Goal: Information Seeking & Learning: Find specific page/section

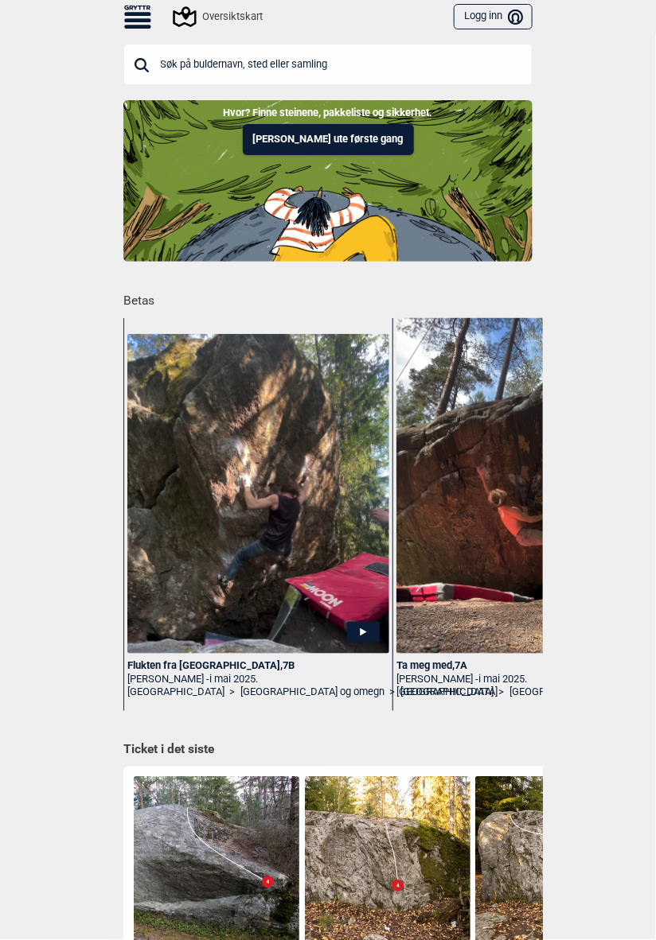
click at [652, 769] on div "Til forsiden NO SV EN Finn buldere med filtrering [GEOGRAPHIC_DATA] [GEOGRAPHIC…" at bounding box center [328, 470] width 656 height 940
click at [450, 60] on input "text" at bounding box center [327, 64] width 409 height 41
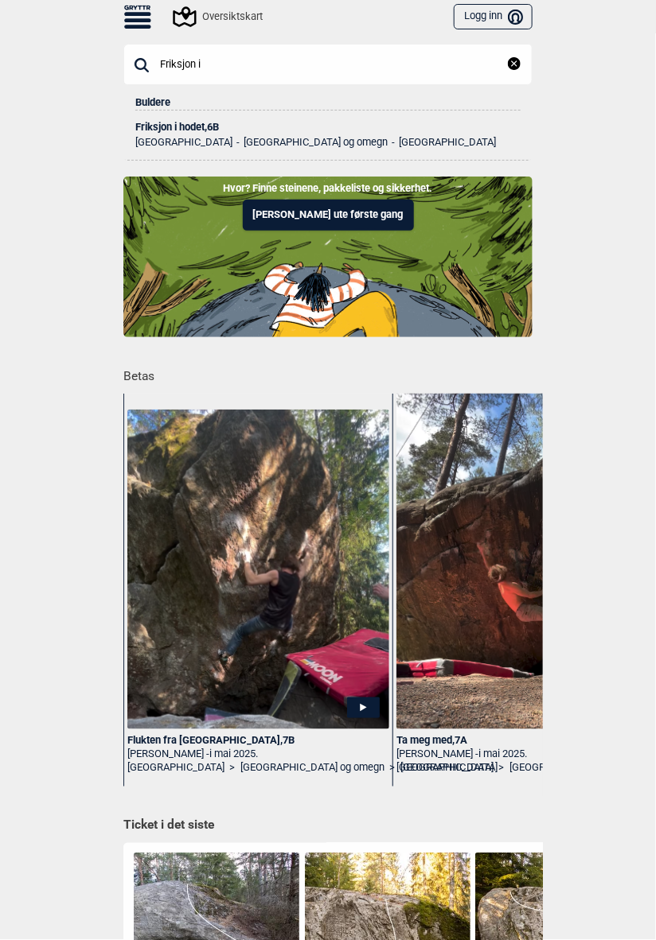
type input "Friksjon i"
click at [214, 128] on div "Friksjon i hodet , 6B" at bounding box center [327, 127] width 385 height 11
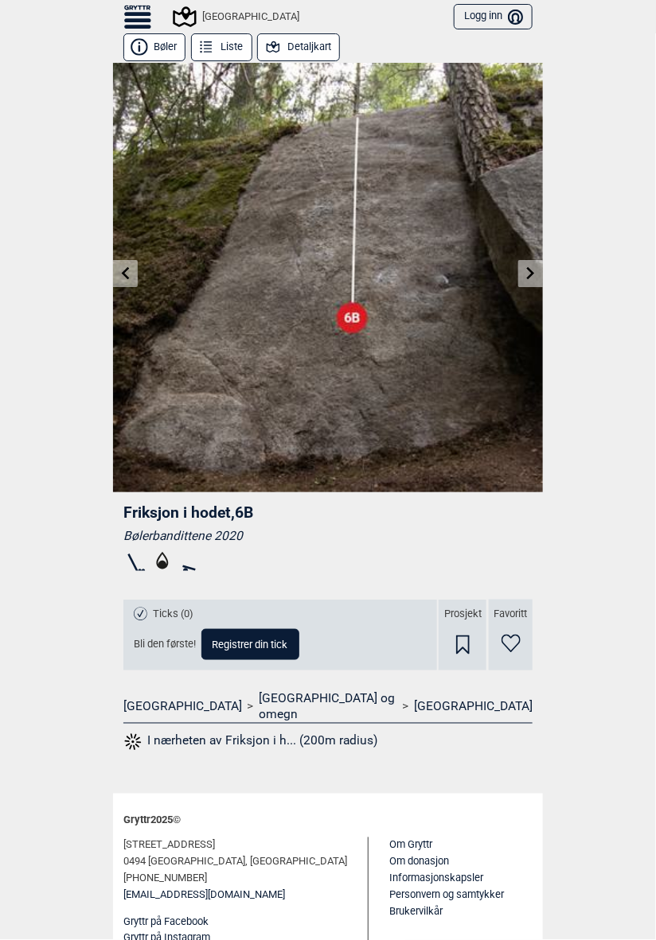
click at [231, 41] on button "Liste" at bounding box center [221, 47] width 61 height 28
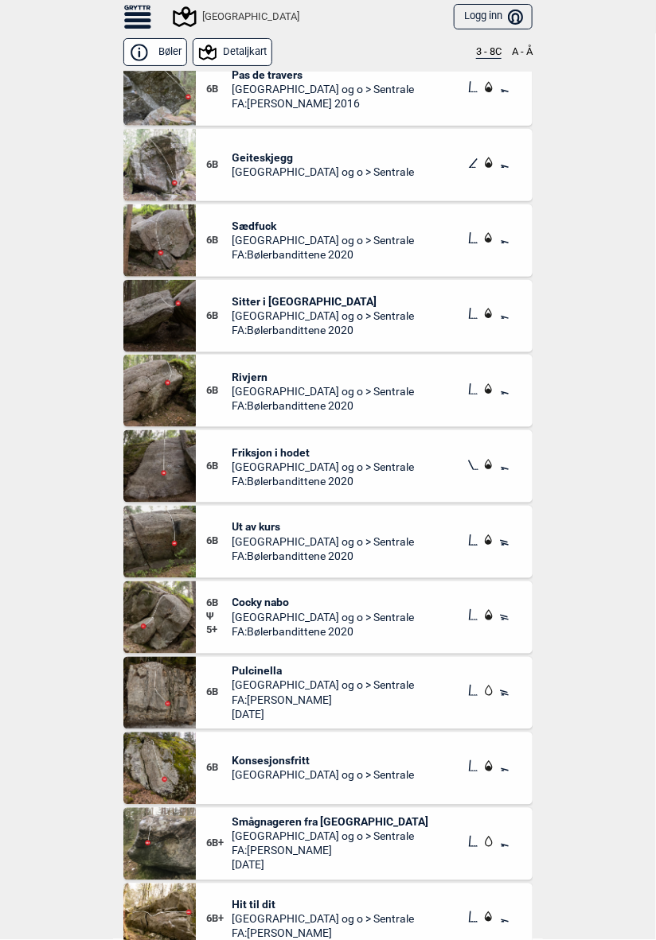
scroll to position [15581, 0]
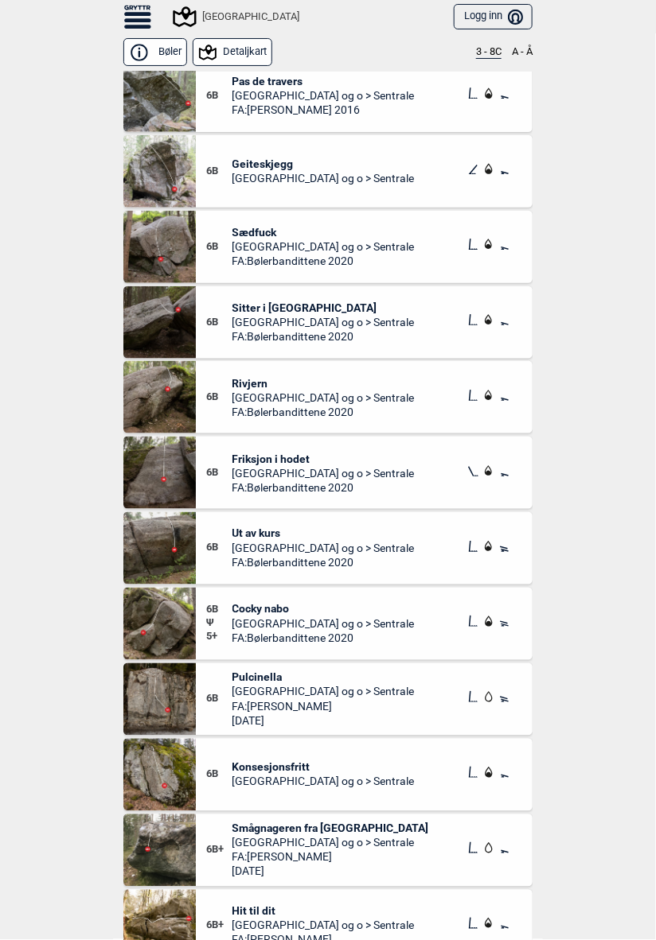
click at [303, 452] on span "Friksjon i hodet" at bounding box center [323, 459] width 182 height 14
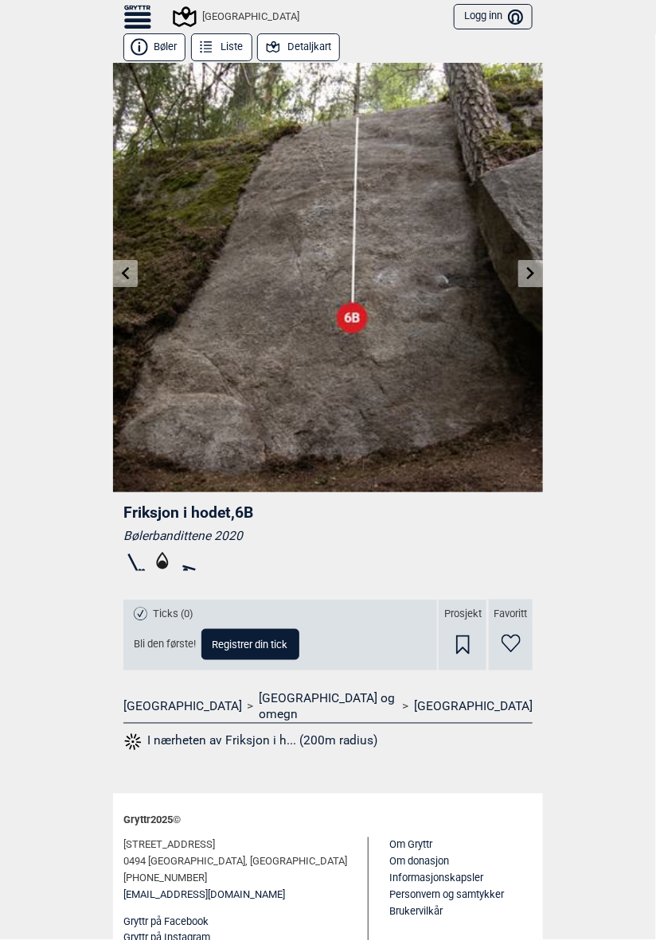
scroll to position [2, 0]
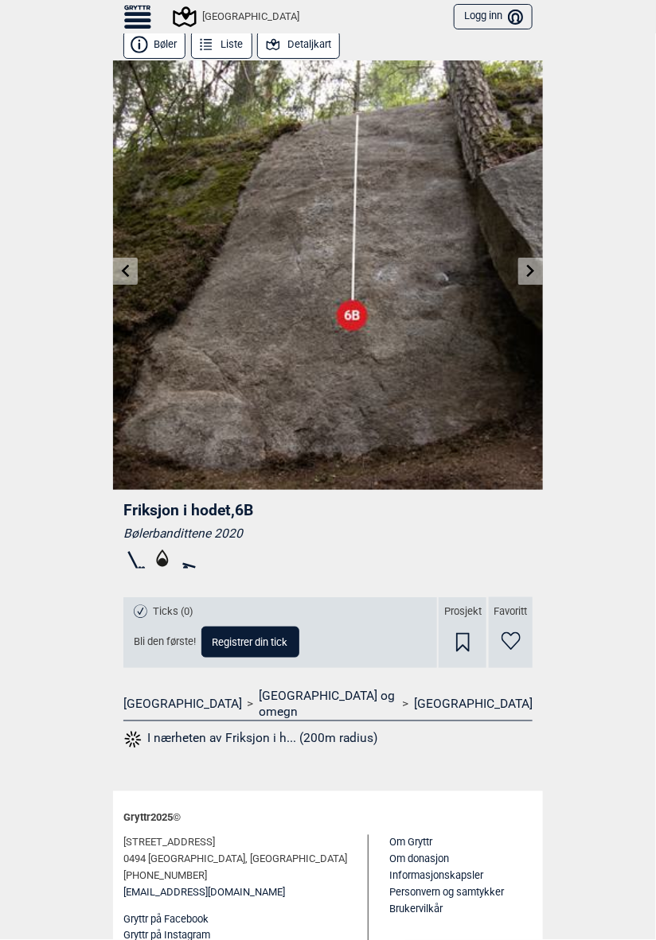
click at [324, 32] on div "Sentrale Østmarka Logg inn Bruker" at bounding box center [328, 16] width 430 height 33
click at [321, 39] on button "Detaljkart" at bounding box center [298, 45] width 83 height 28
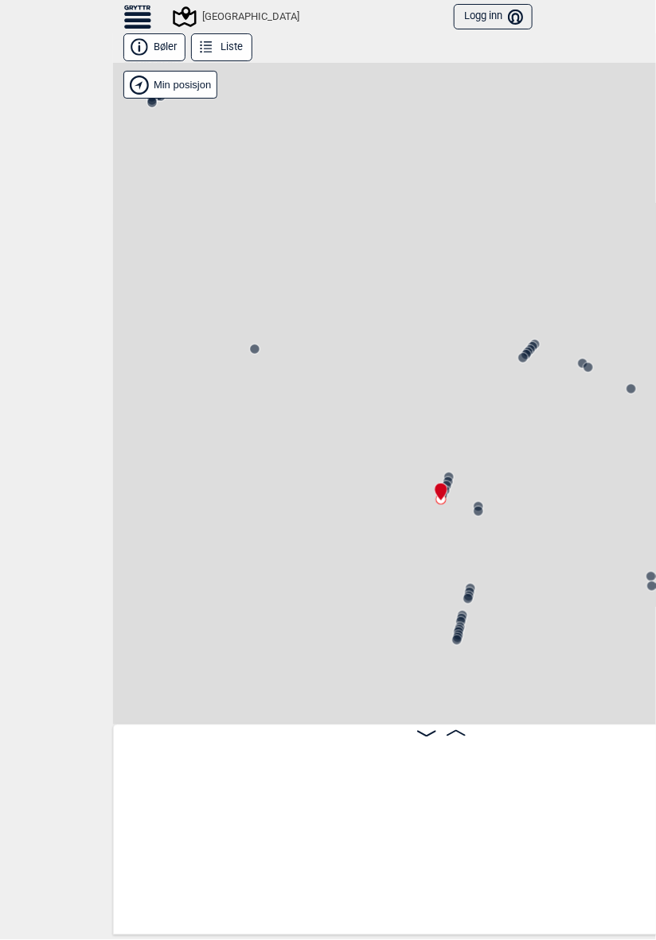
scroll to position [0, 34307]
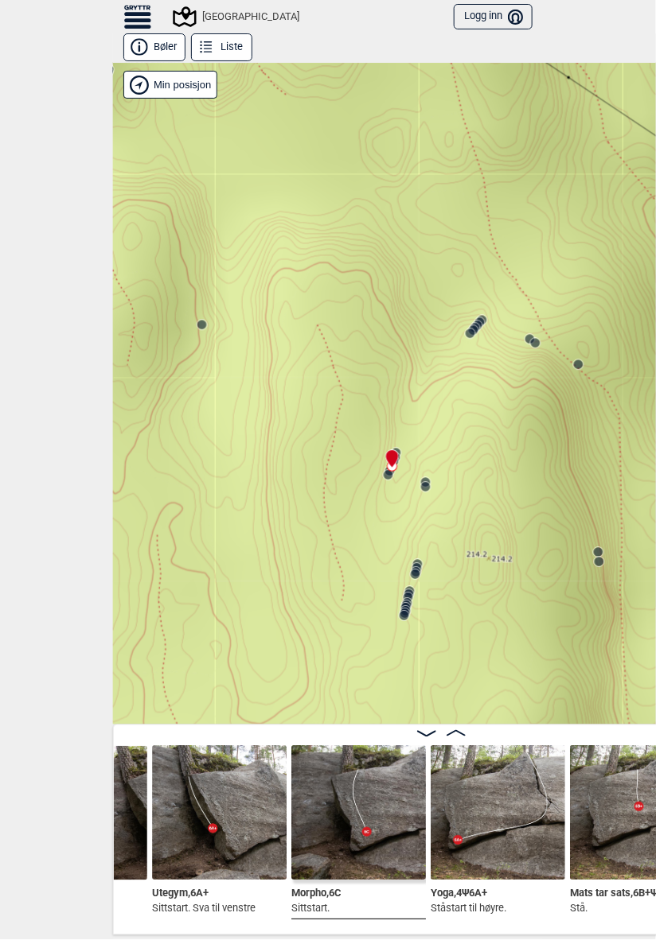
scroll to position [0, 34669]
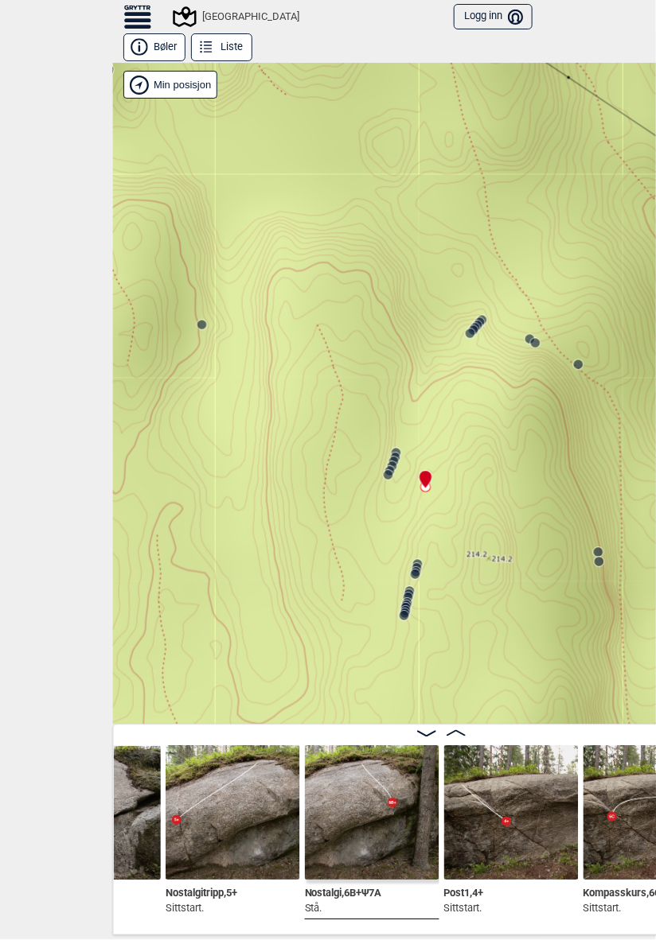
scroll to position [0, 35352]
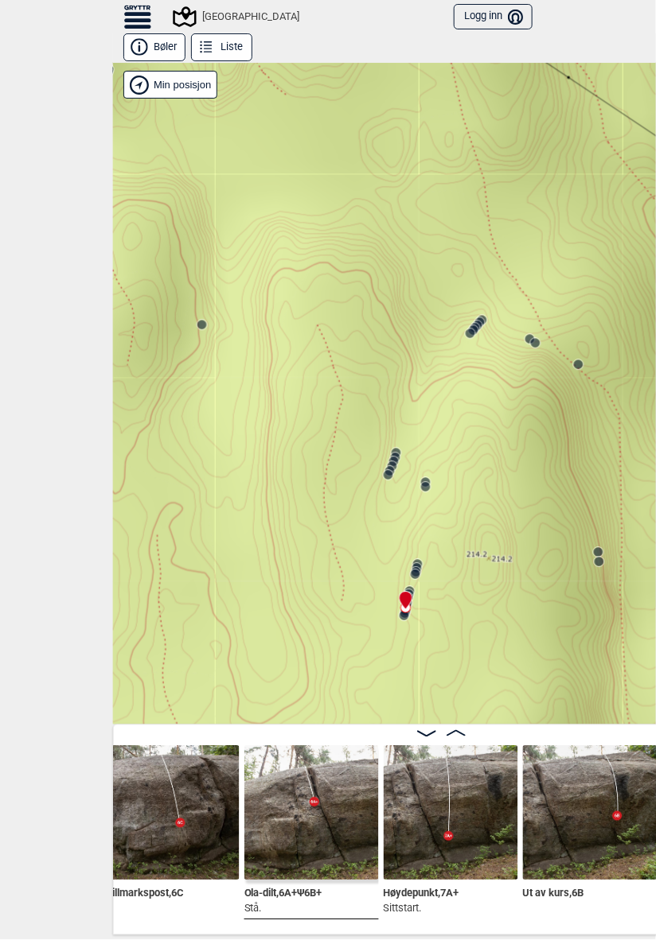
scroll to position [0, 36806]
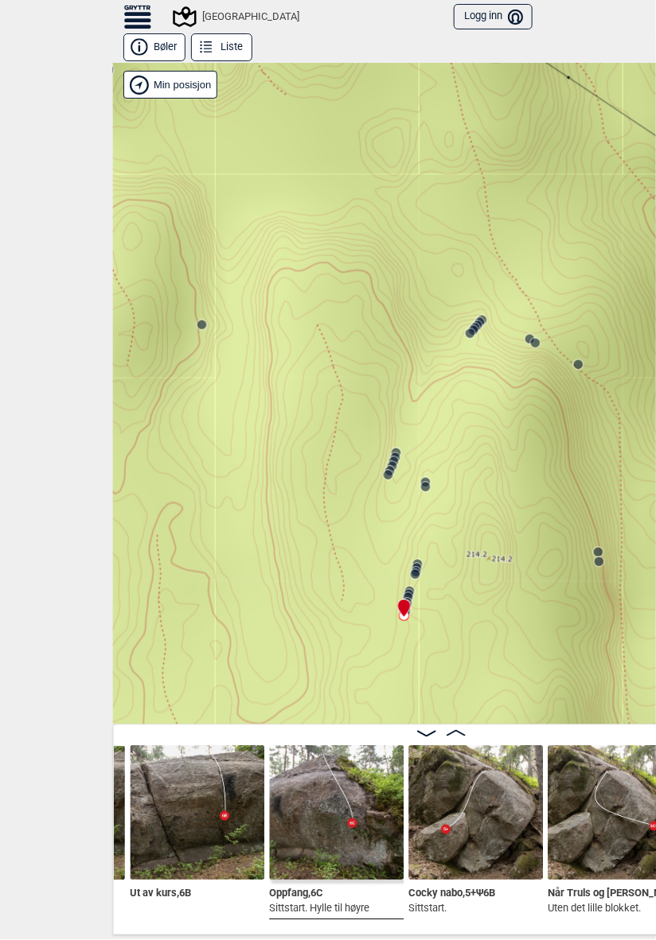
scroll to position [0, 37197]
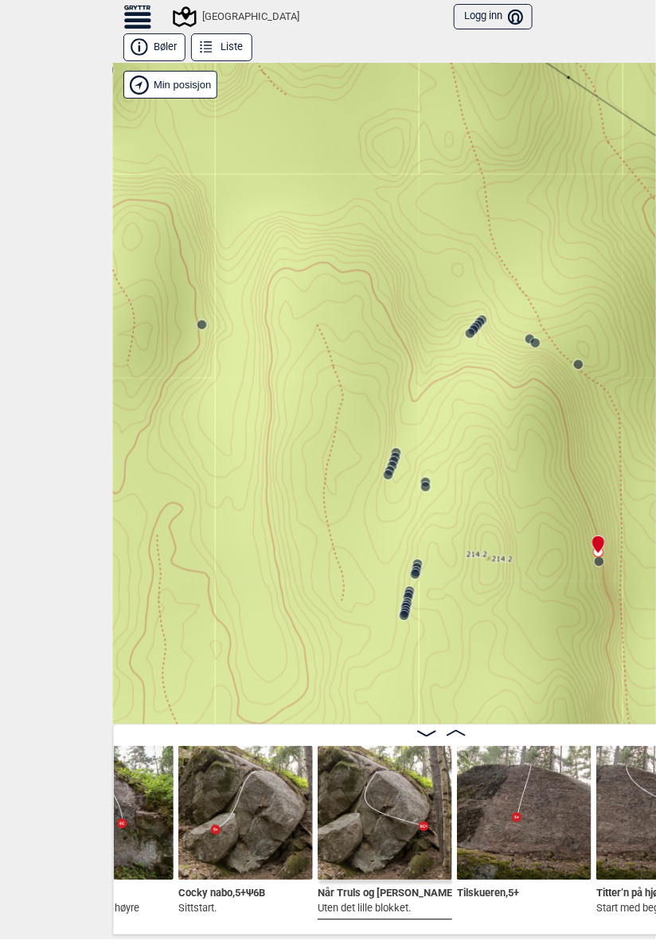
scroll to position [0, 37429]
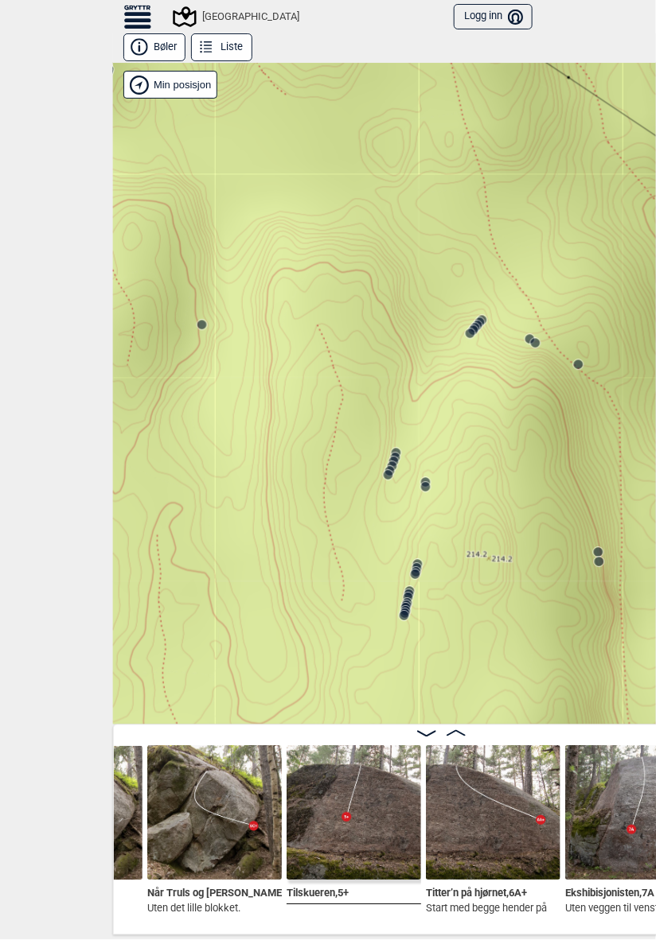
scroll to position [0, 37600]
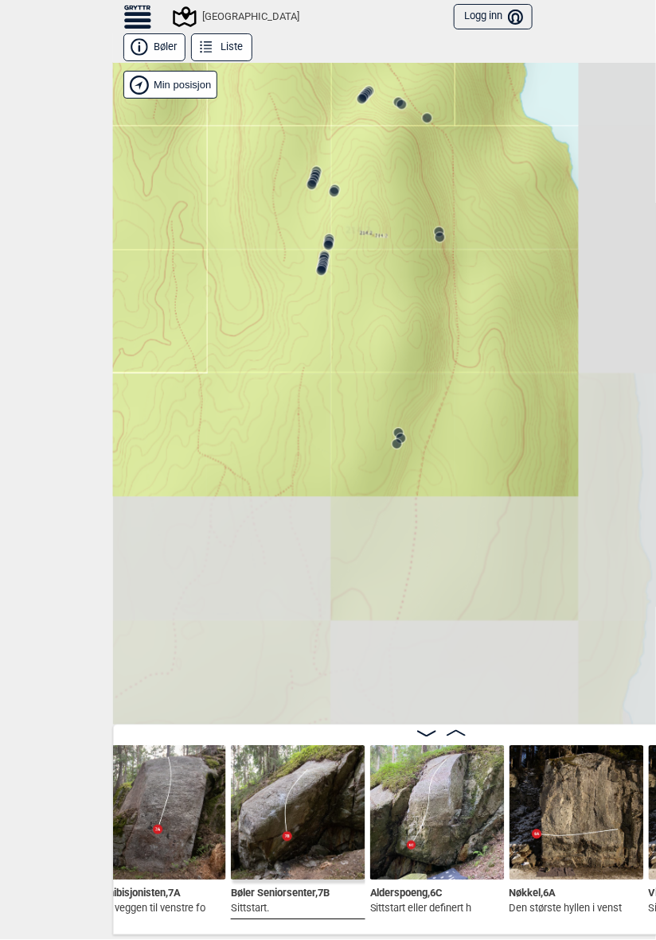
scroll to position [0, 38091]
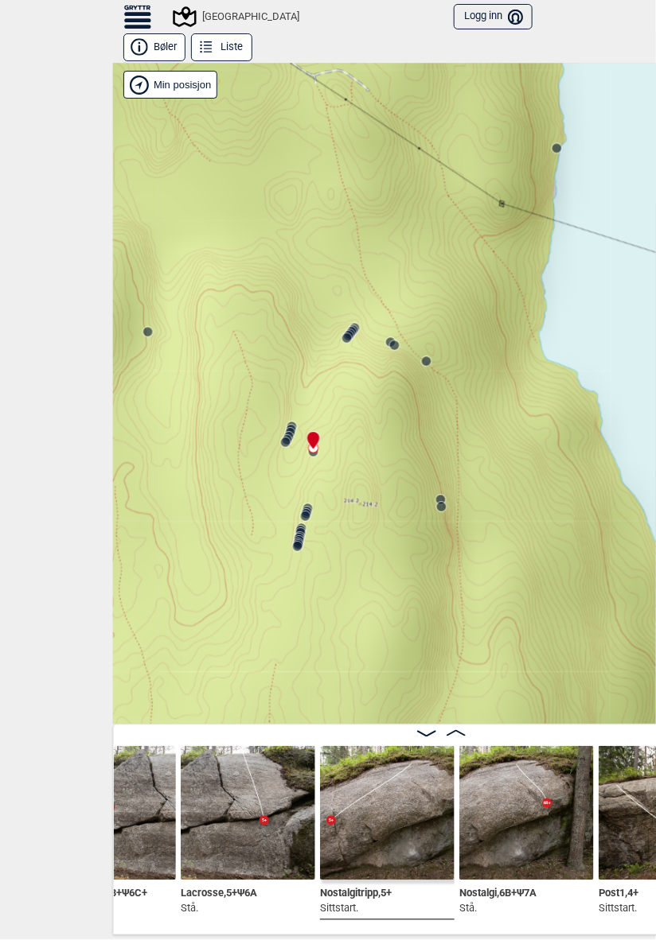
scroll to position [0, 35196]
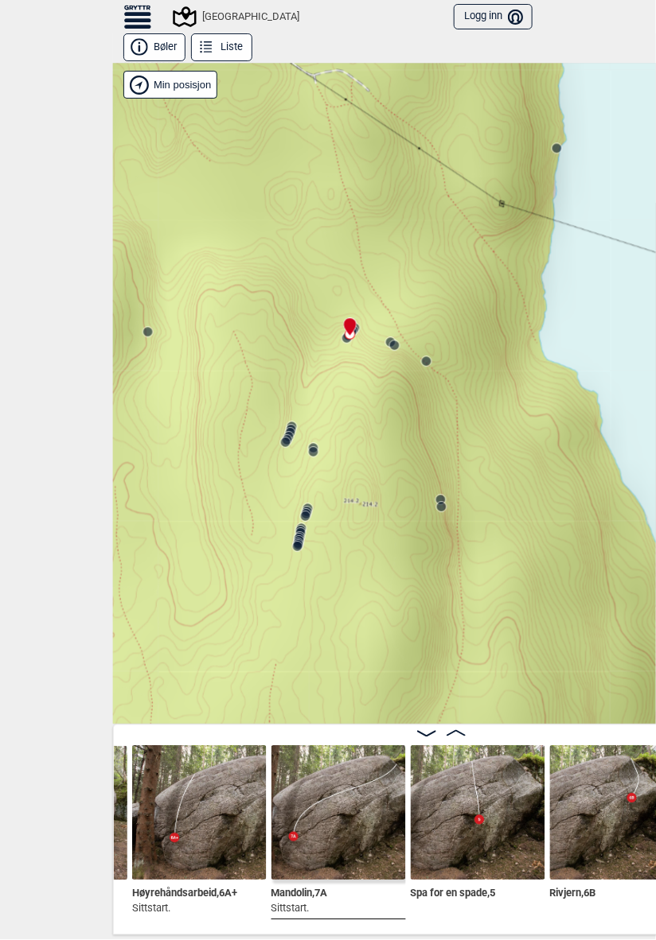
scroll to position [0, 34027]
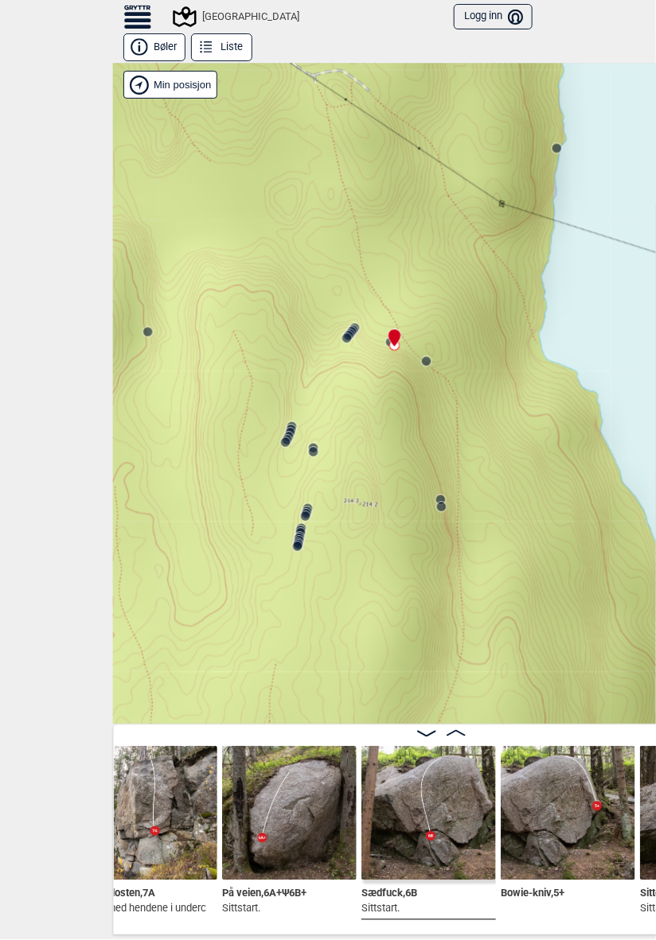
scroll to position [0, 33244]
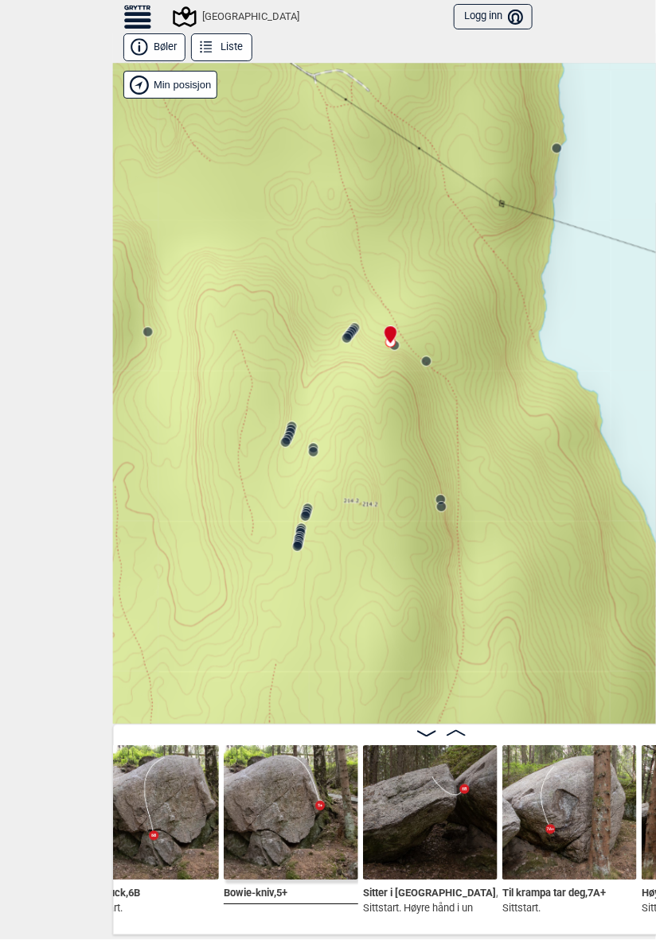
scroll to position [0, 33527]
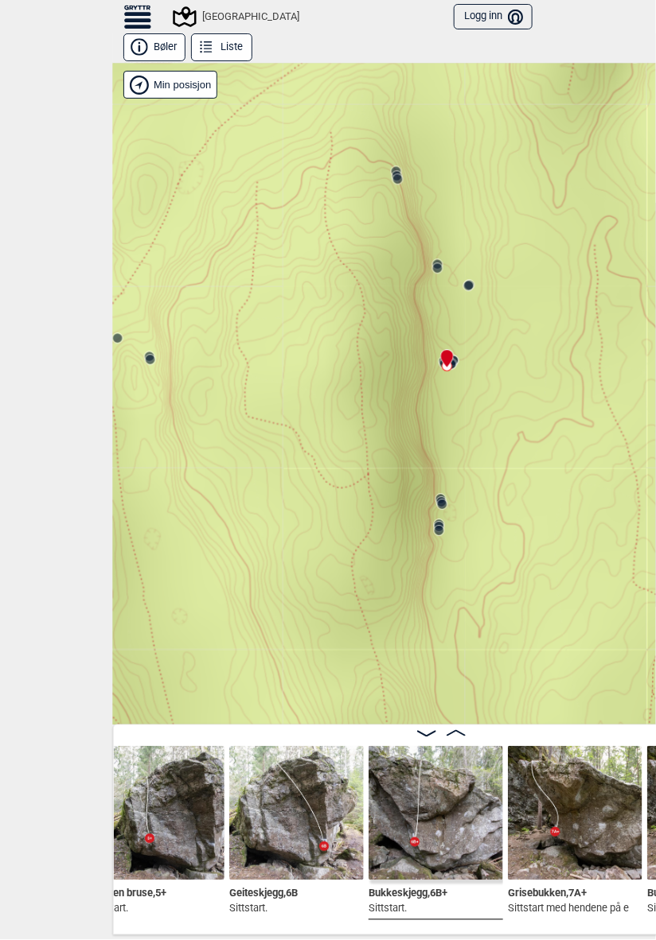
scroll to position [0, 31333]
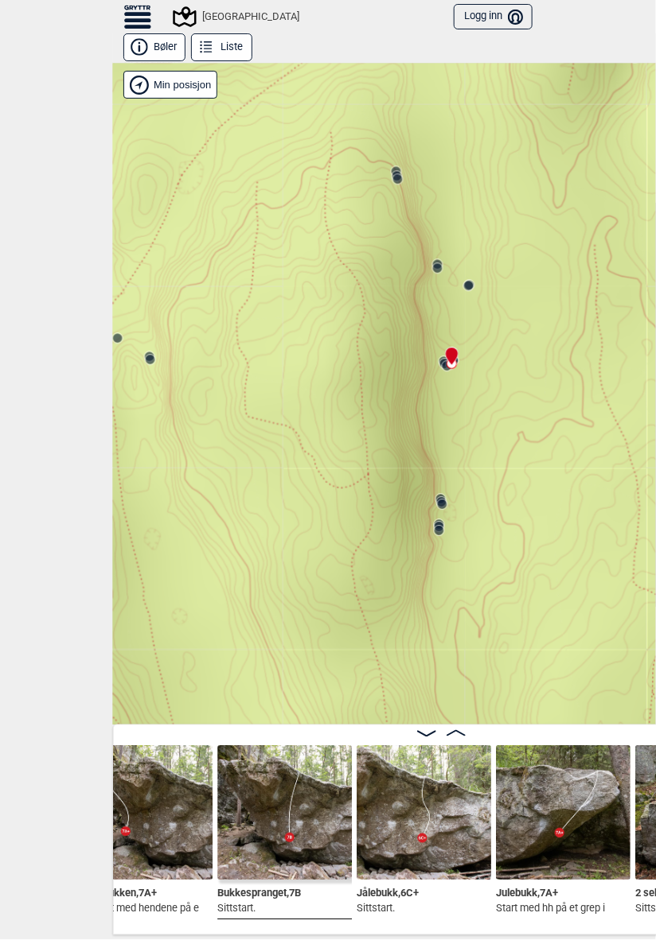
scroll to position [0, 31791]
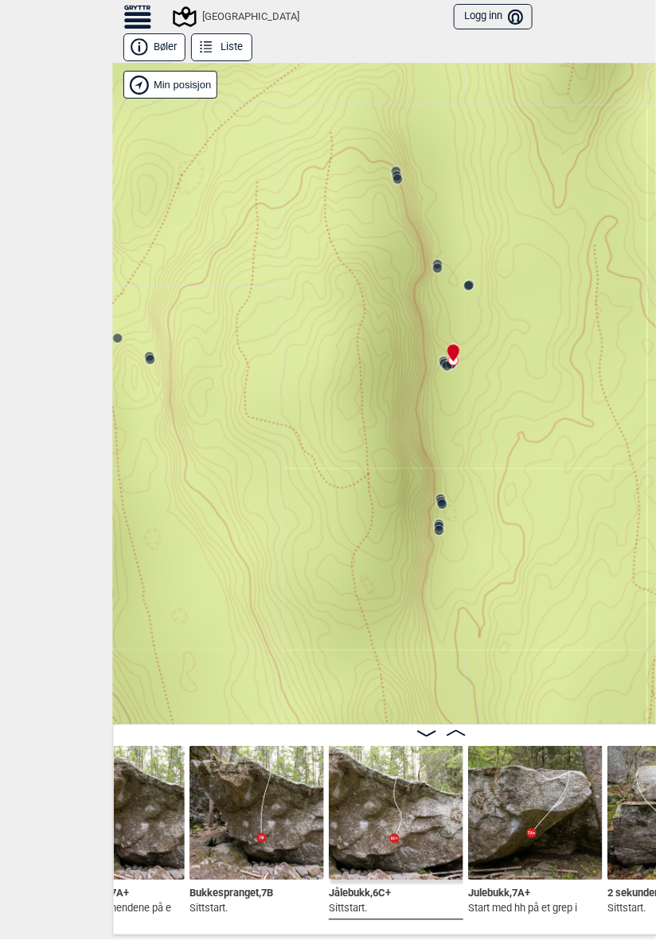
scroll to position [0, 31828]
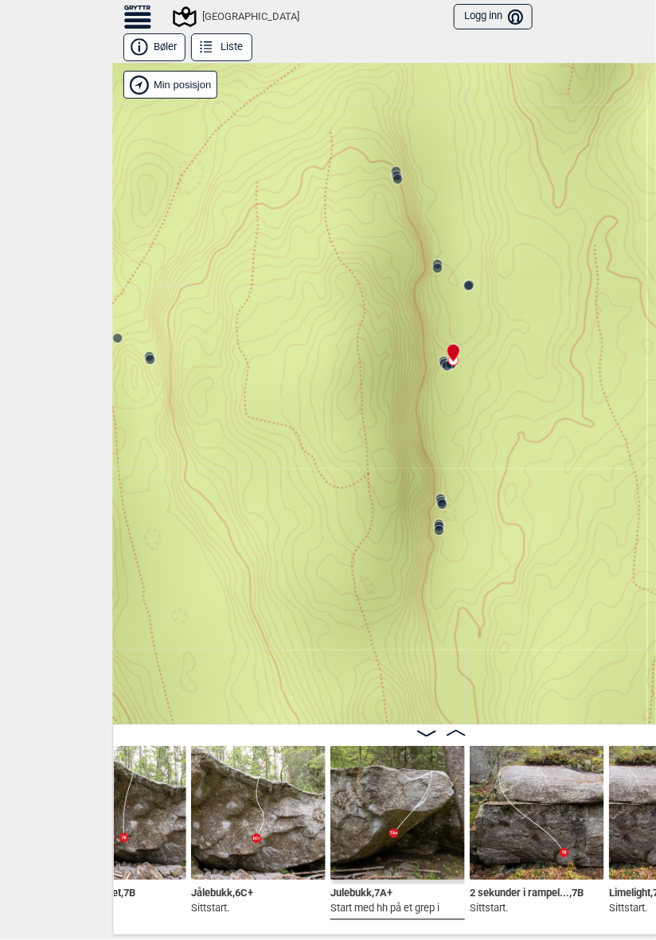
scroll to position [0, 31956]
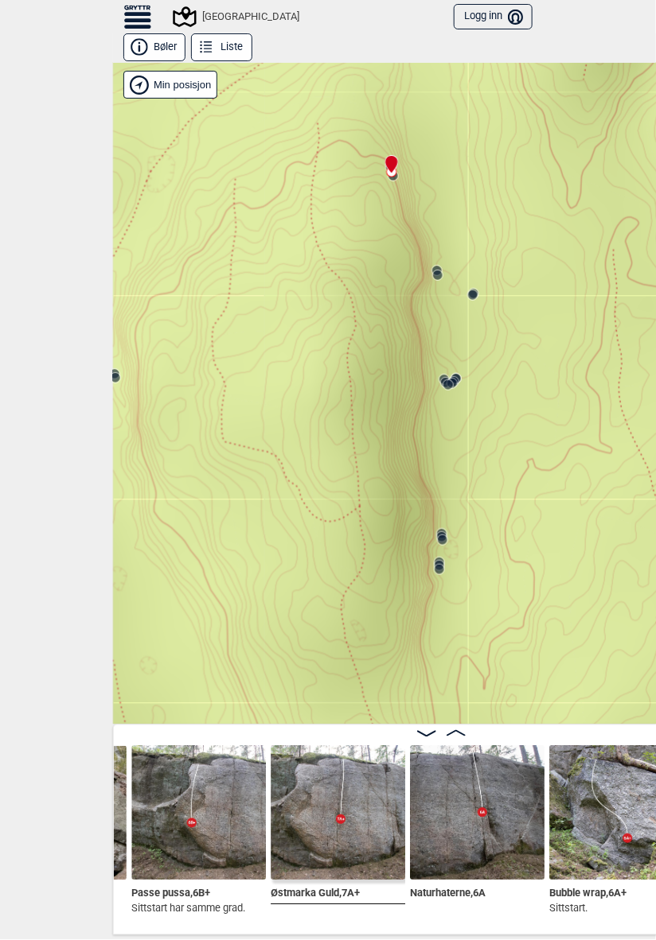
scroll to position [0, 30375]
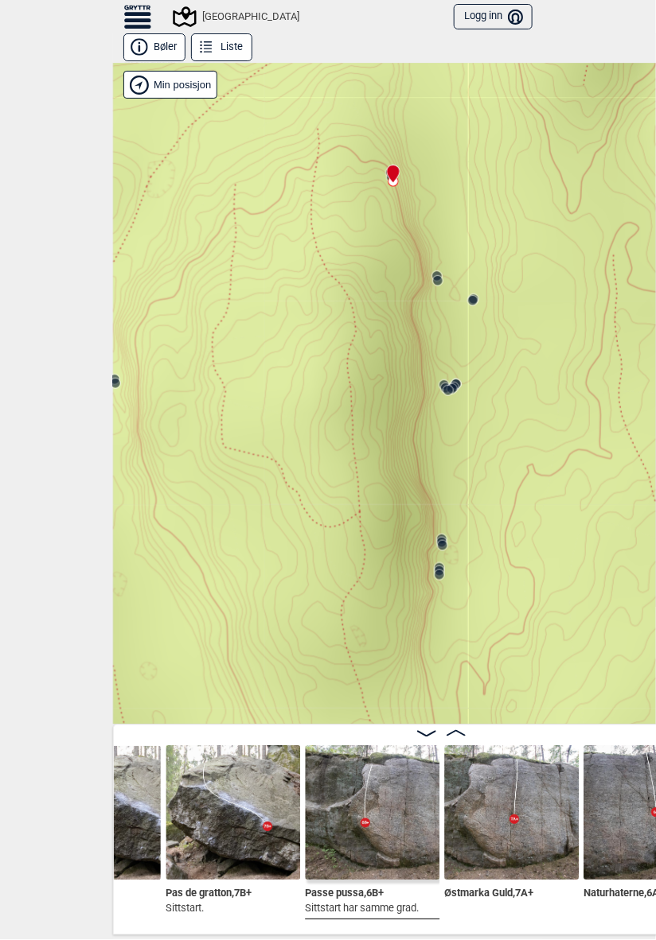
scroll to position [0, 30208]
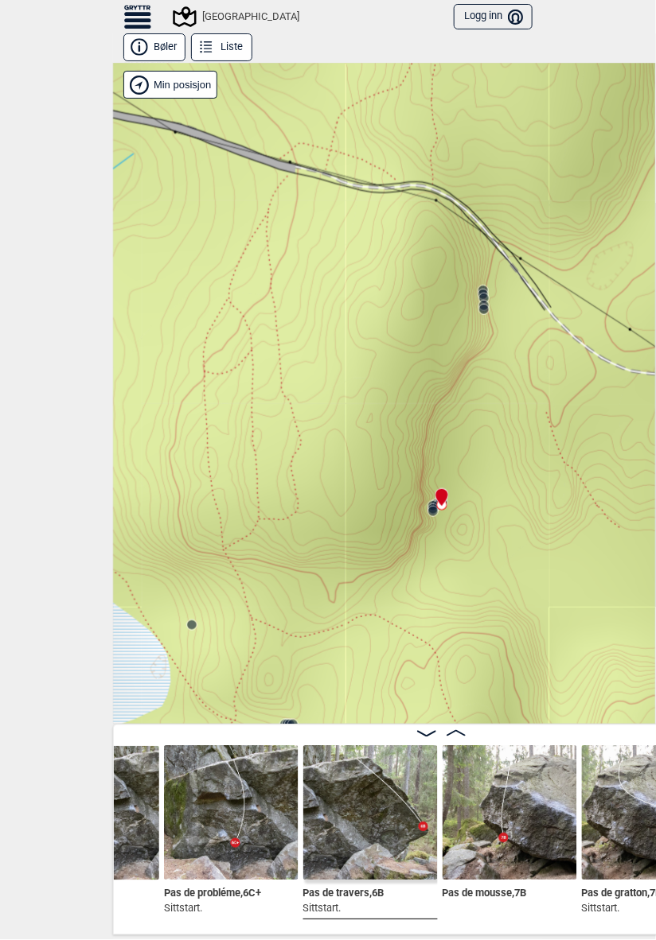
scroll to position [0, 29806]
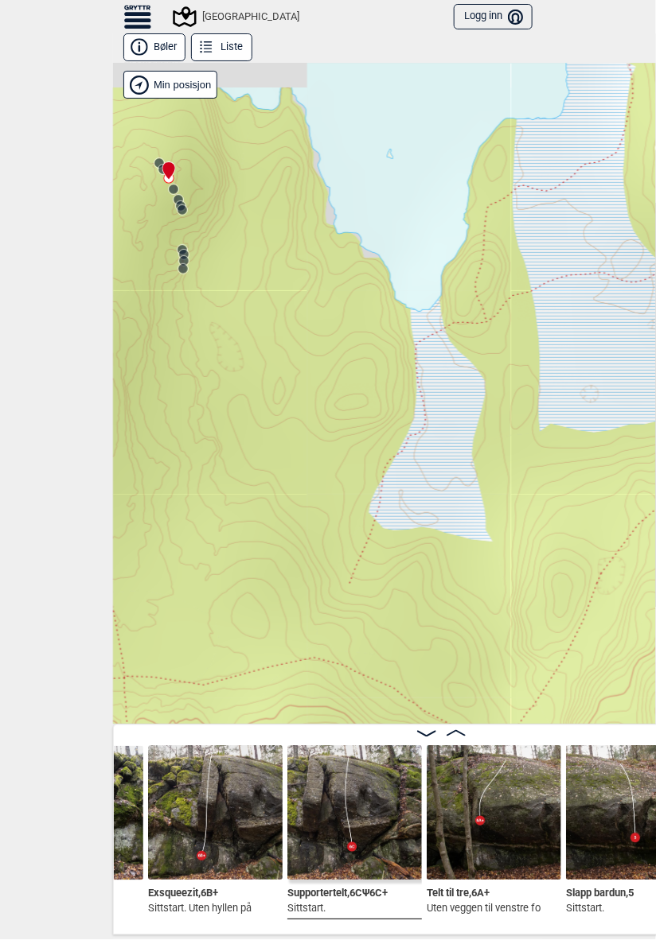
scroll to position [0, 26459]
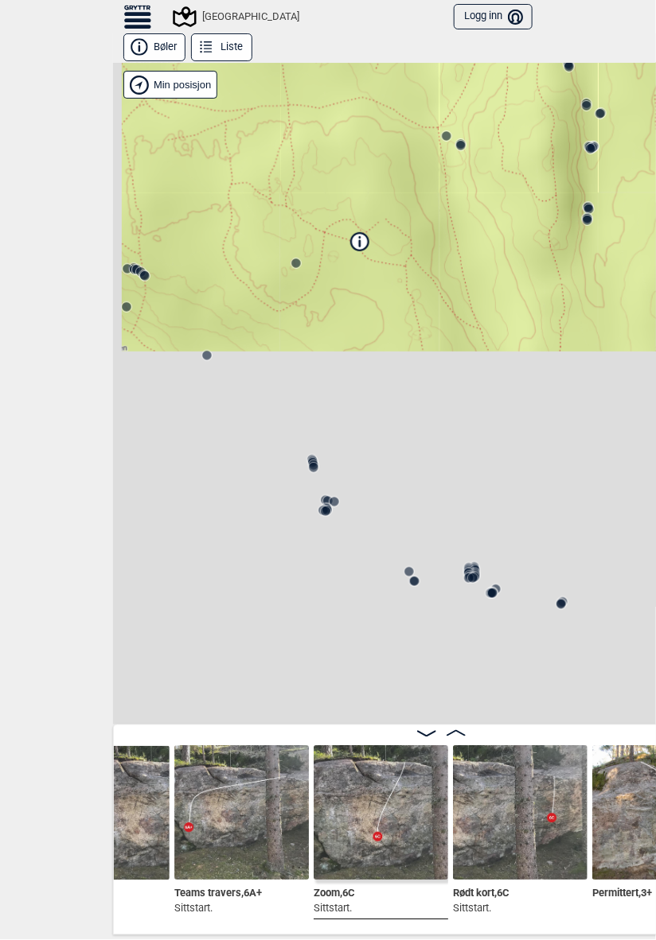
scroll to position [0, 24946]
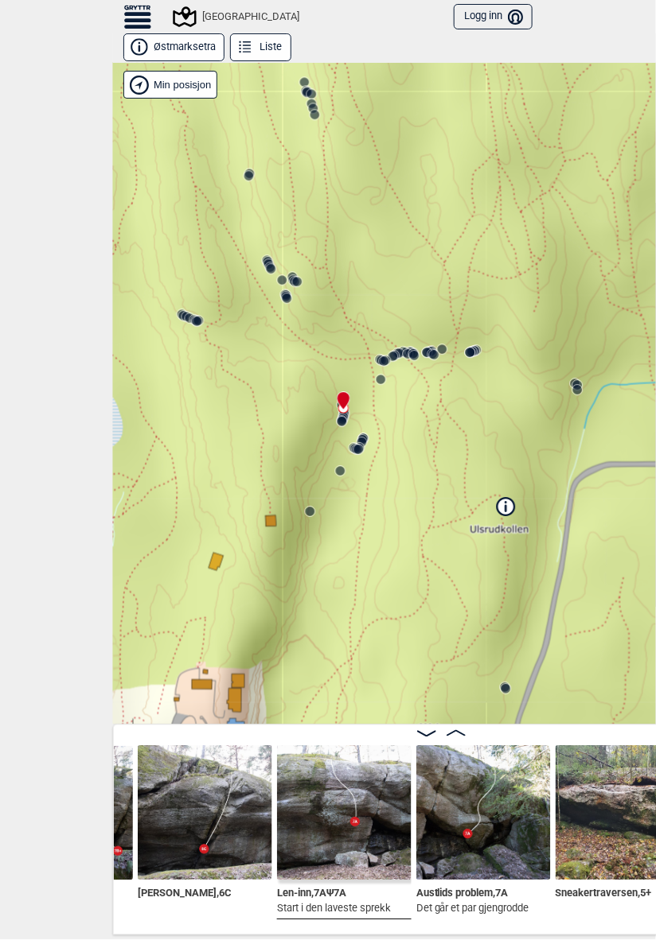
scroll to position [0, 5952]
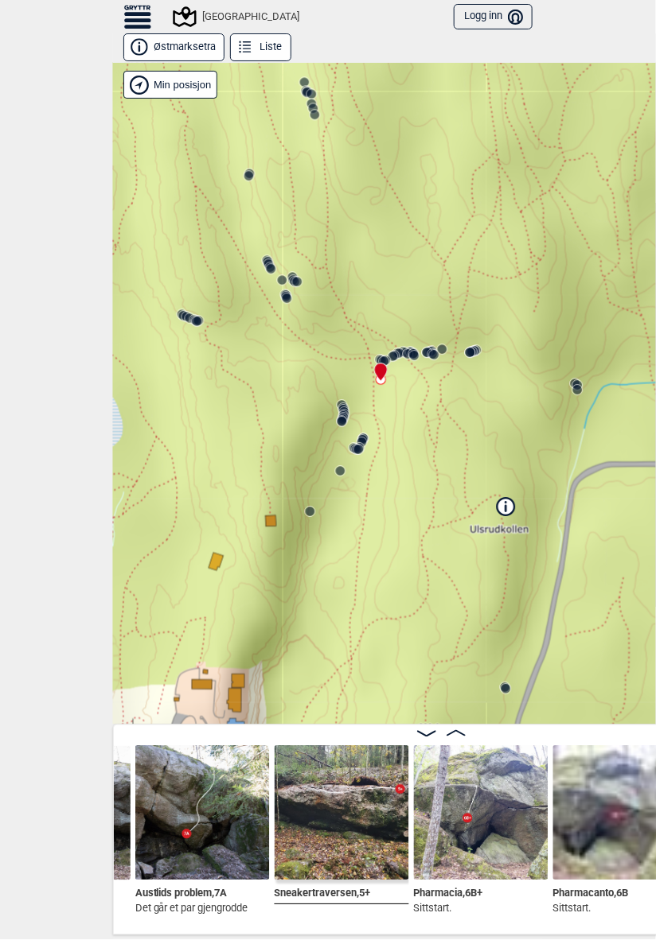
scroll to position [0, 6234]
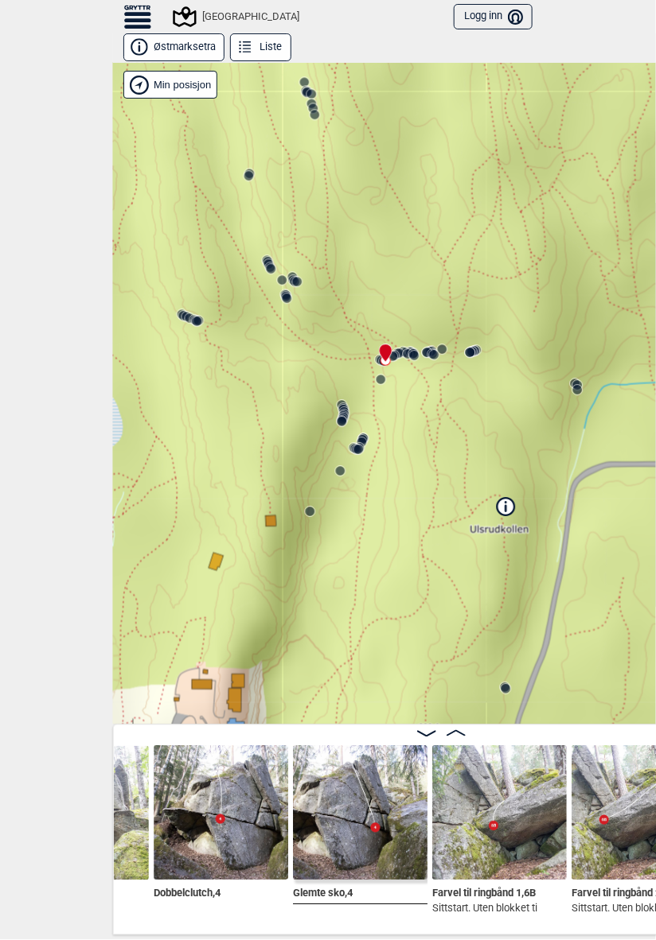
scroll to position [0, 6771]
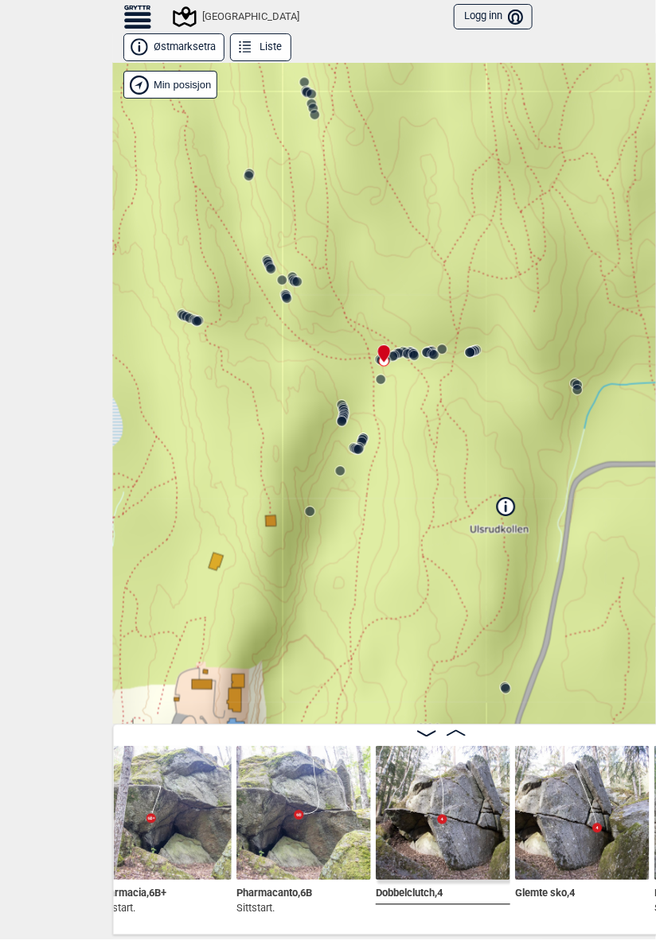
scroll to position [0, 6549]
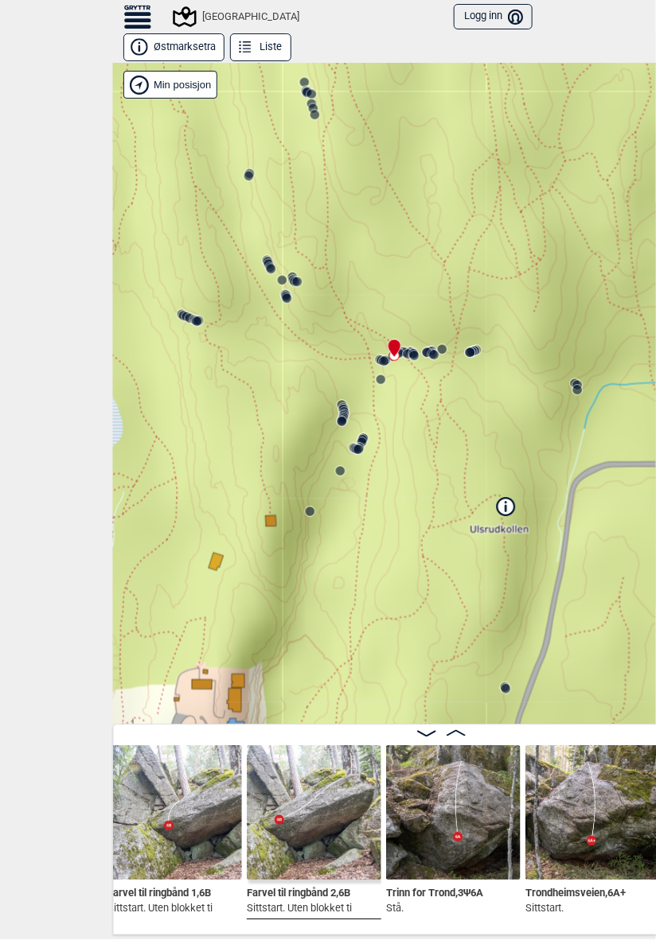
scroll to position [0, 7097]
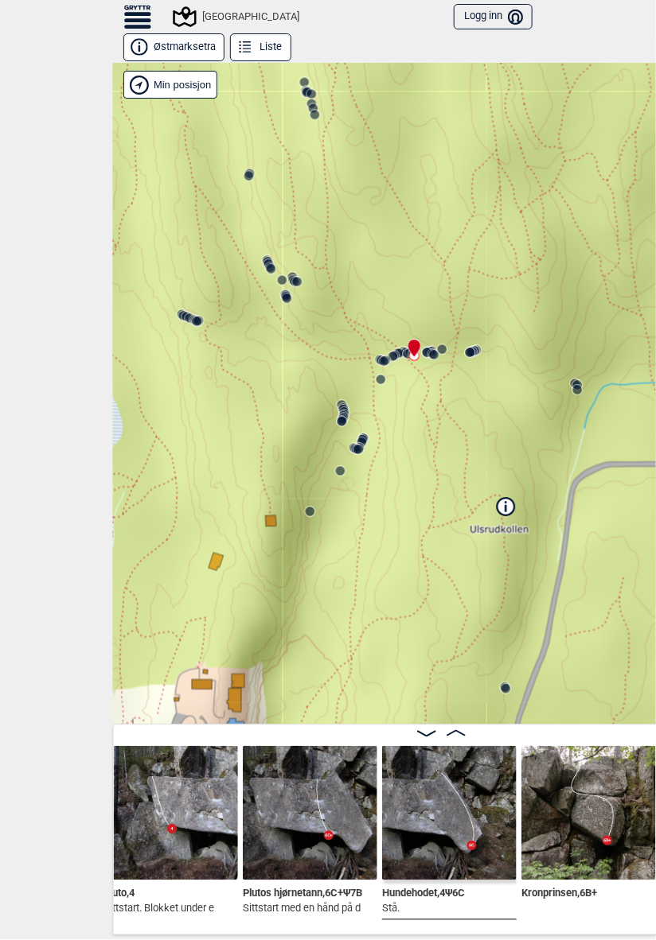
scroll to position [0, 8353]
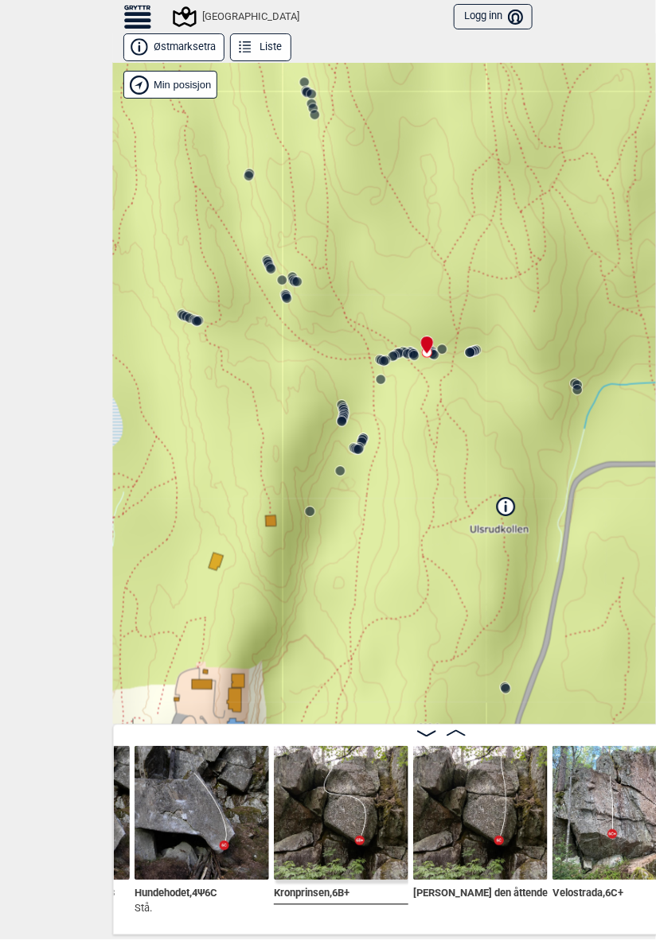
scroll to position [0, 8609]
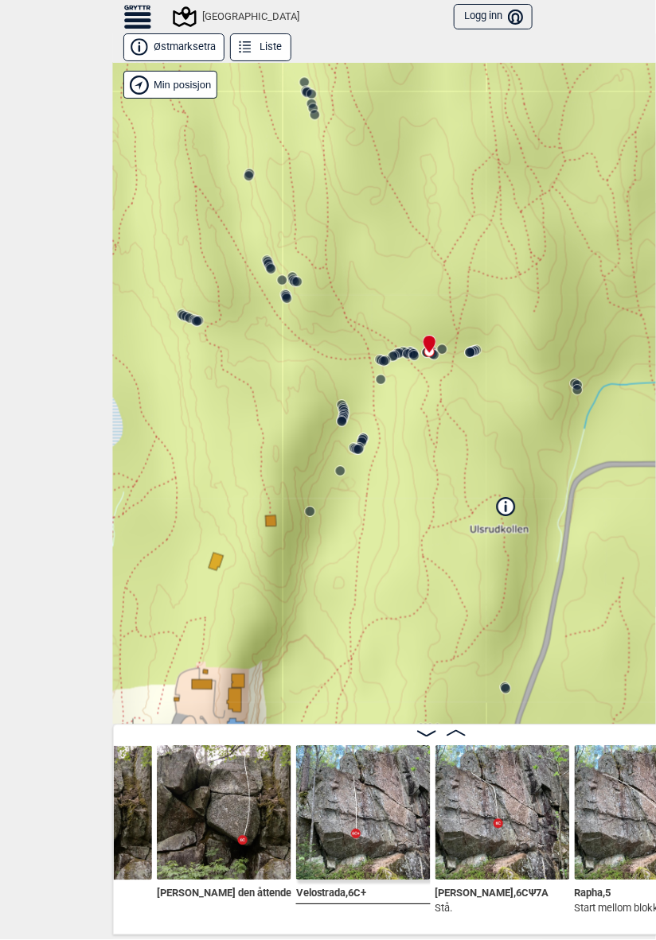
scroll to position [0, 8857]
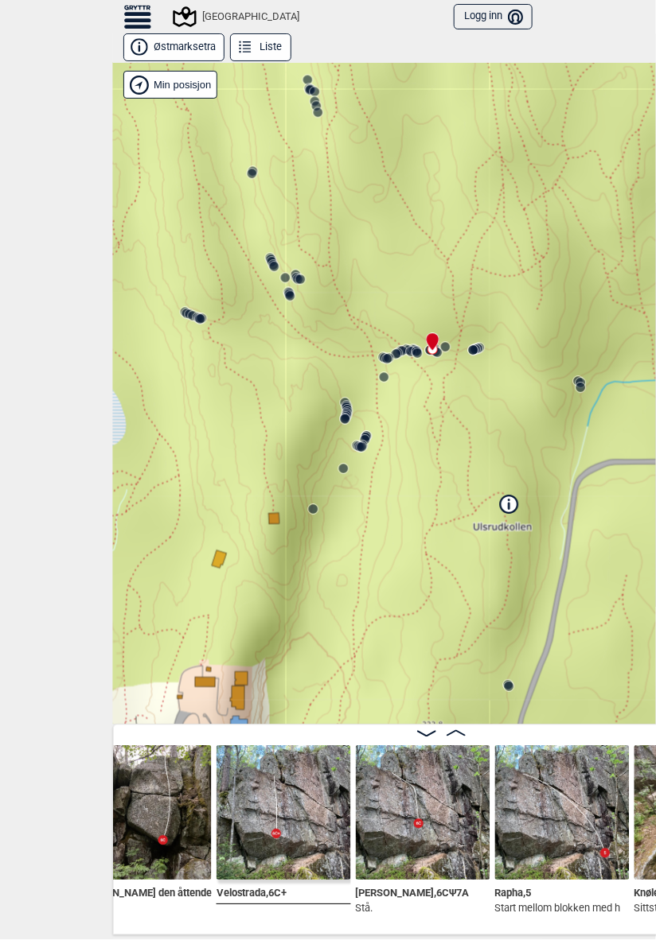
scroll to position [0, 8939]
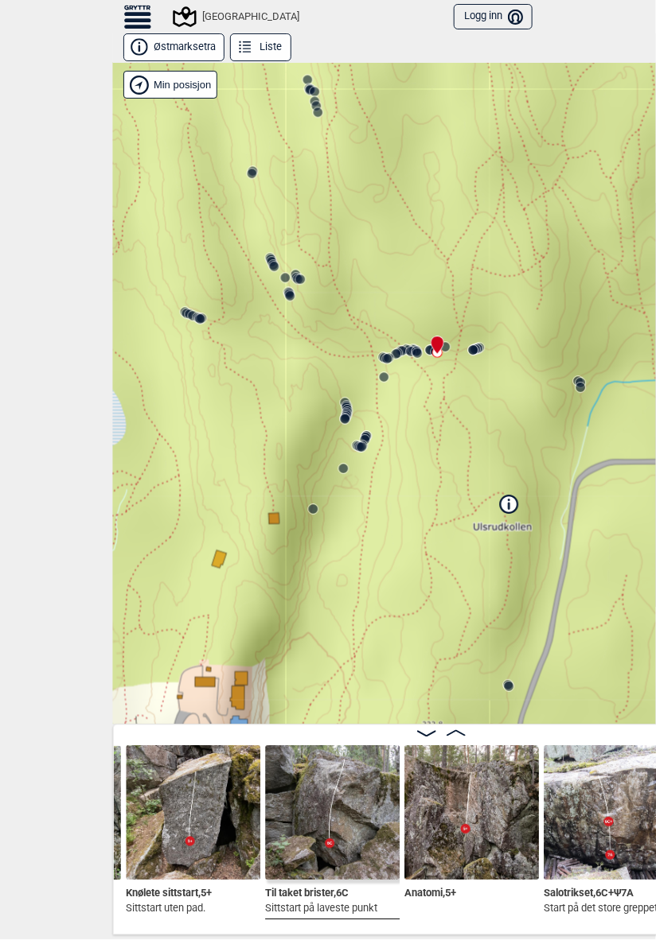
scroll to position [0, 9445]
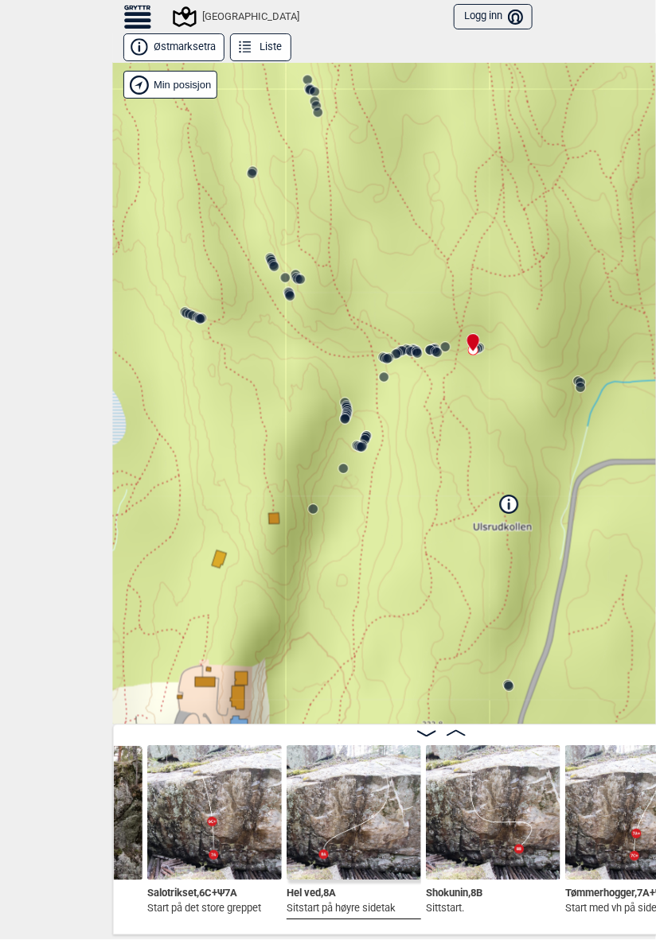
scroll to position [0, 9841]
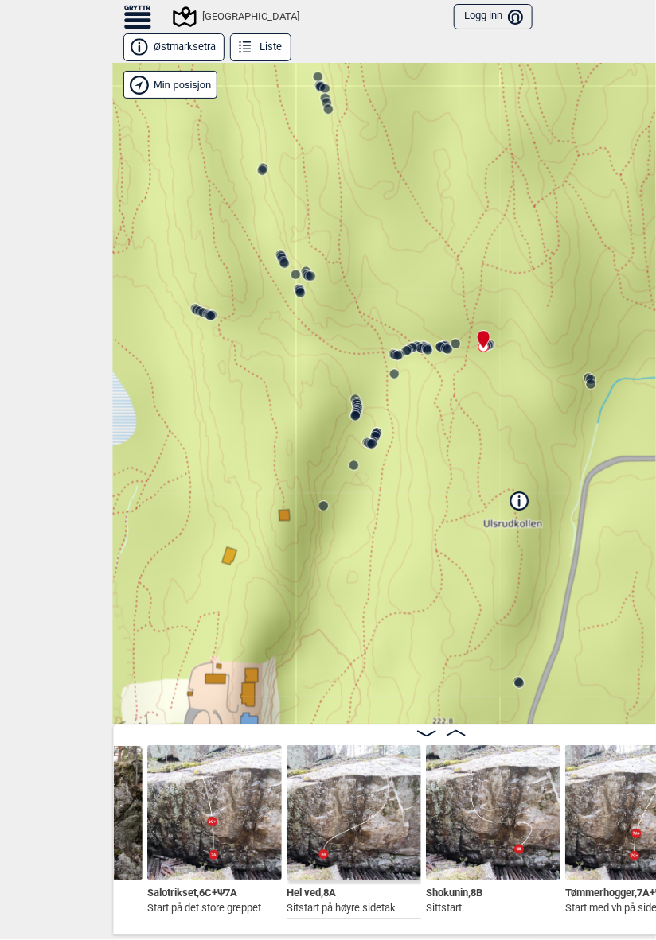
click at [308, 268] on icon at bounding box center [307, 274] width 13 height 13
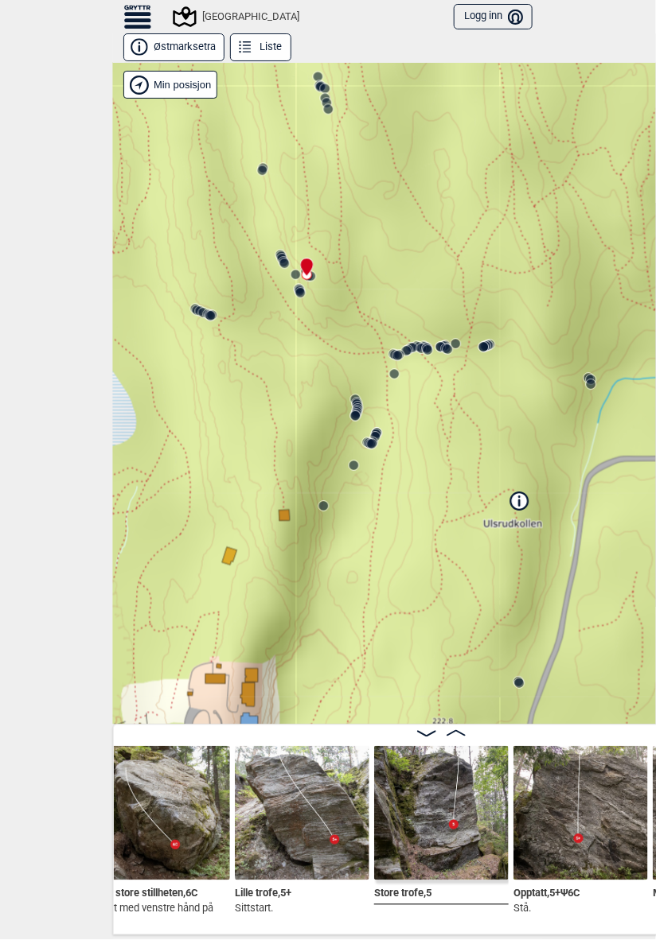
click at [193, 310] on circle at bounding box center [198, 311] width 10 height 10
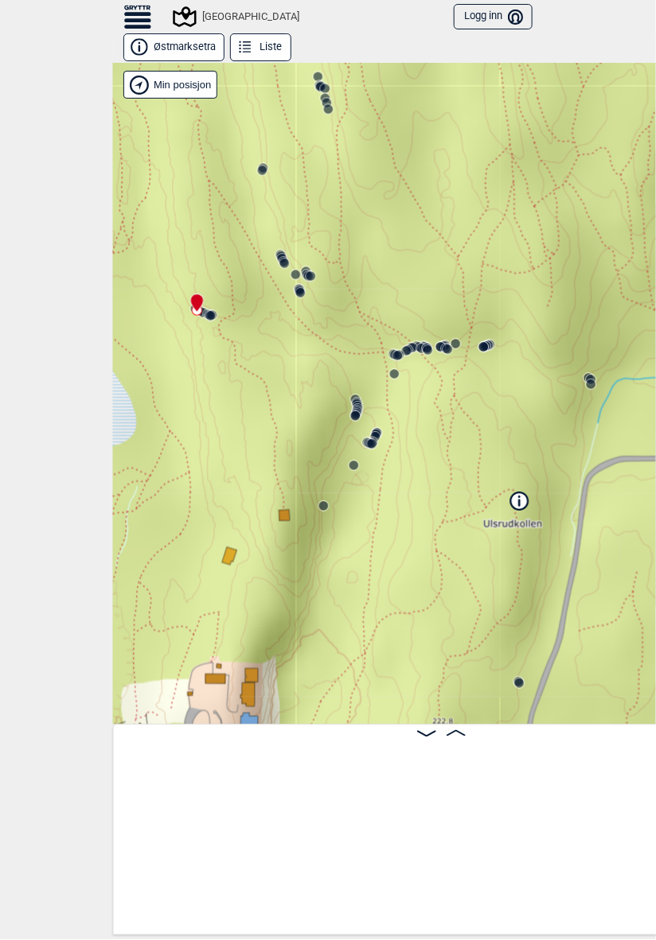
scroll to position [0, 150]
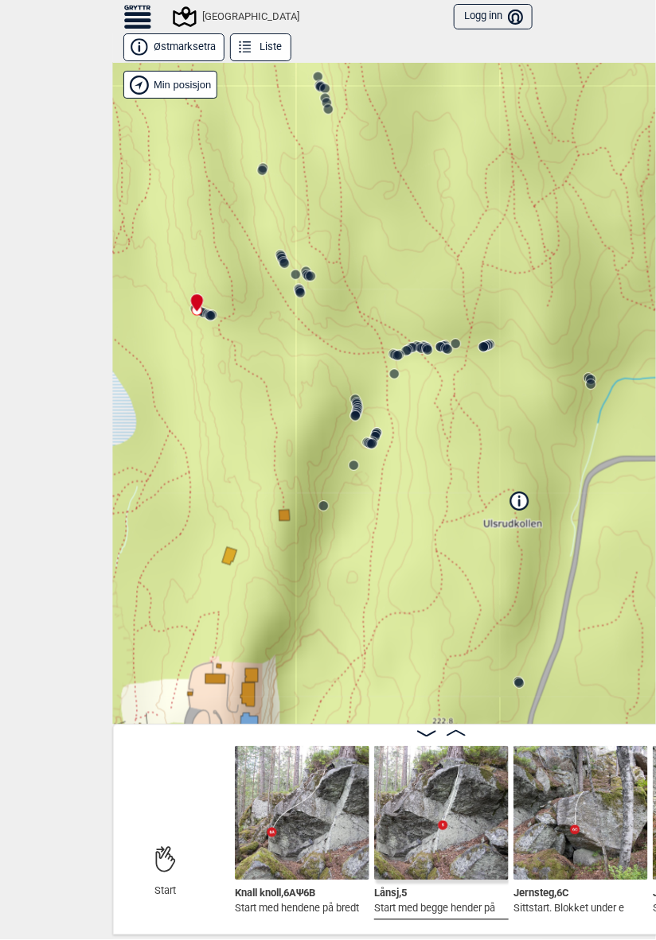
click at [379, 436] on icon at bounding box center [373, 442] width 13 height 13
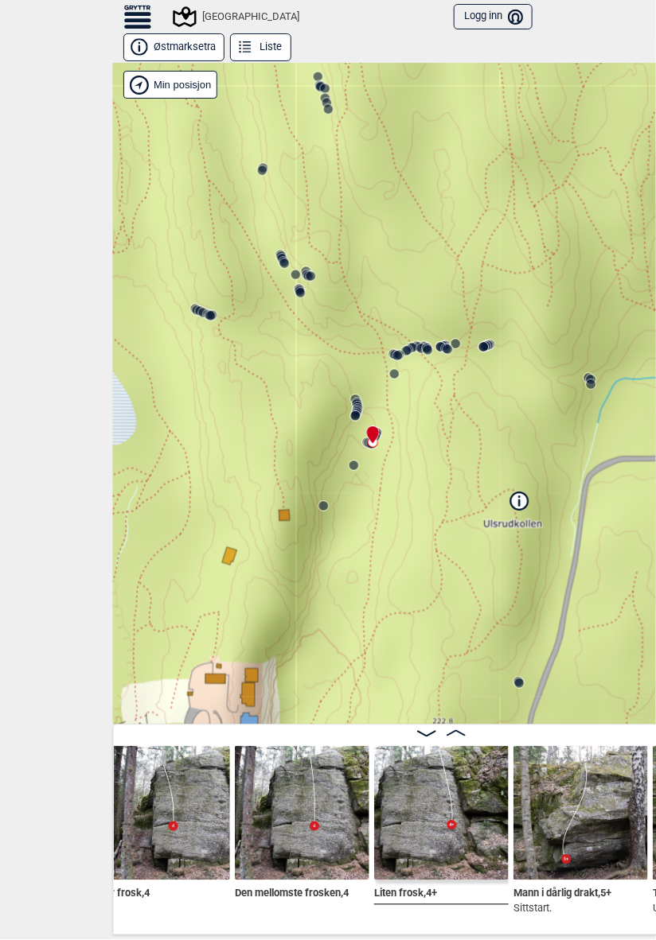
click at [349, 469] on icon at bounding box center [354, 465] width 13 height 13
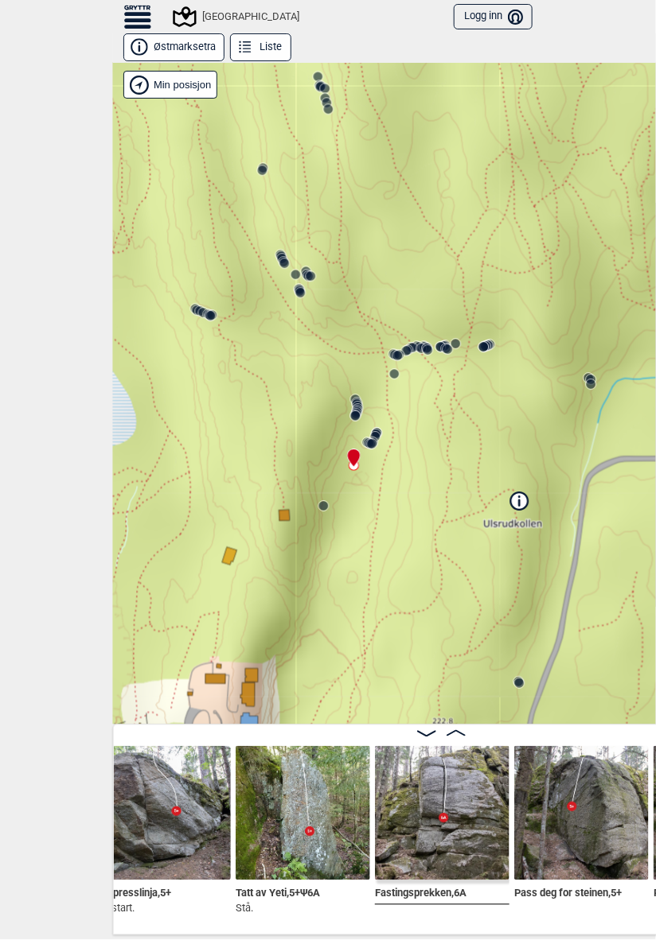
click at [322, 505] on circle at bounding box center [324, 507] width 10 height 10
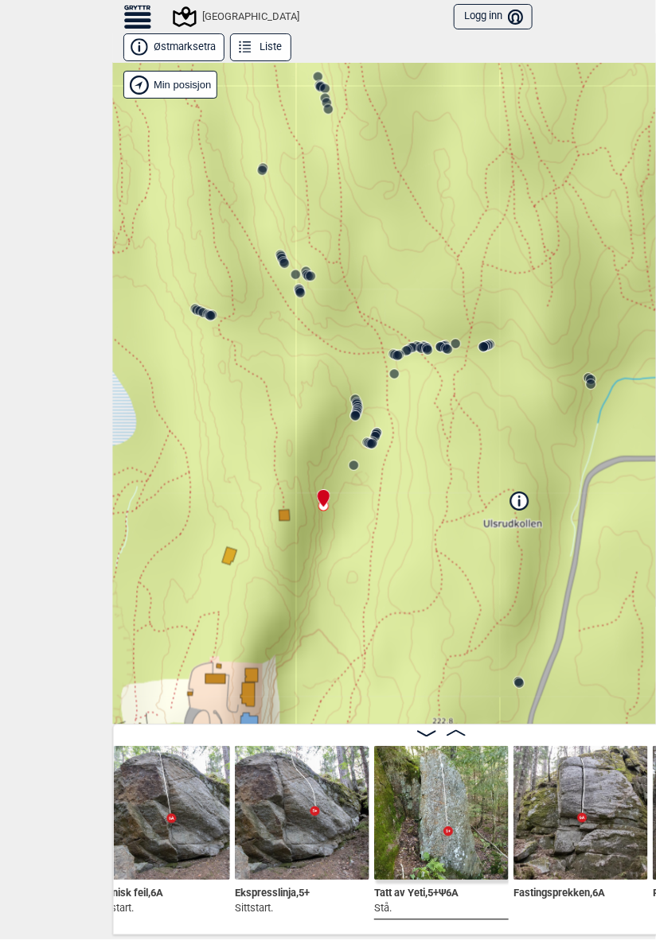
click at [593, 382] on circle at bounding box center [591, 385] width 10 height 10
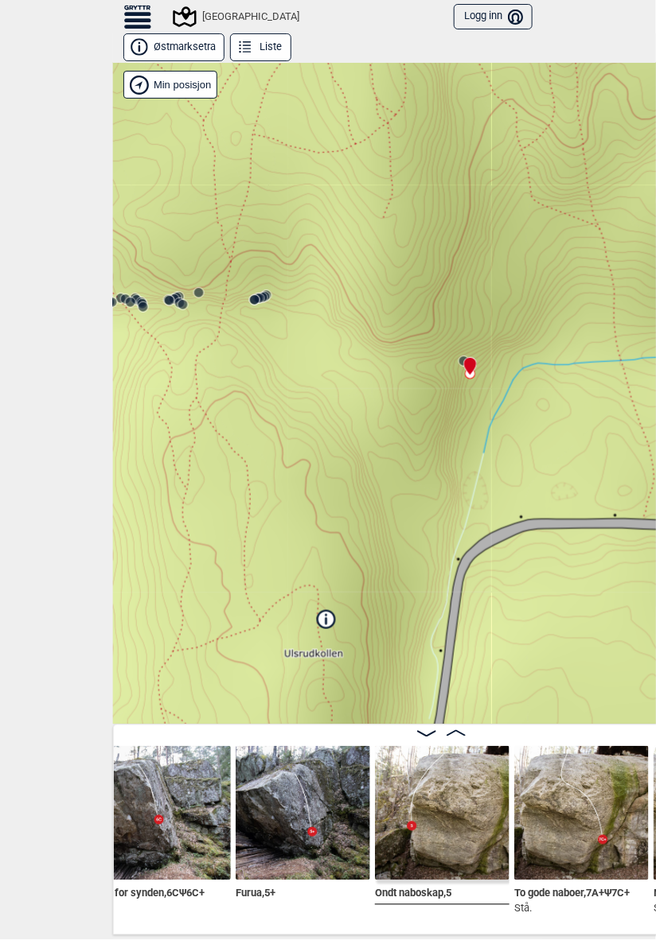
click at [490, 333] on div "Speidersteinen Barnehageveggen Cowboyveggen Bølerveggen Sentrale Østmarka" at bounding box center [441, 394] width 656 height 662
click at [464, 358] on icon at bounding box center [470, 366] width 14 height 19
click at [457, 362] on icon at bounding box center [463, 361] width 13 height 13
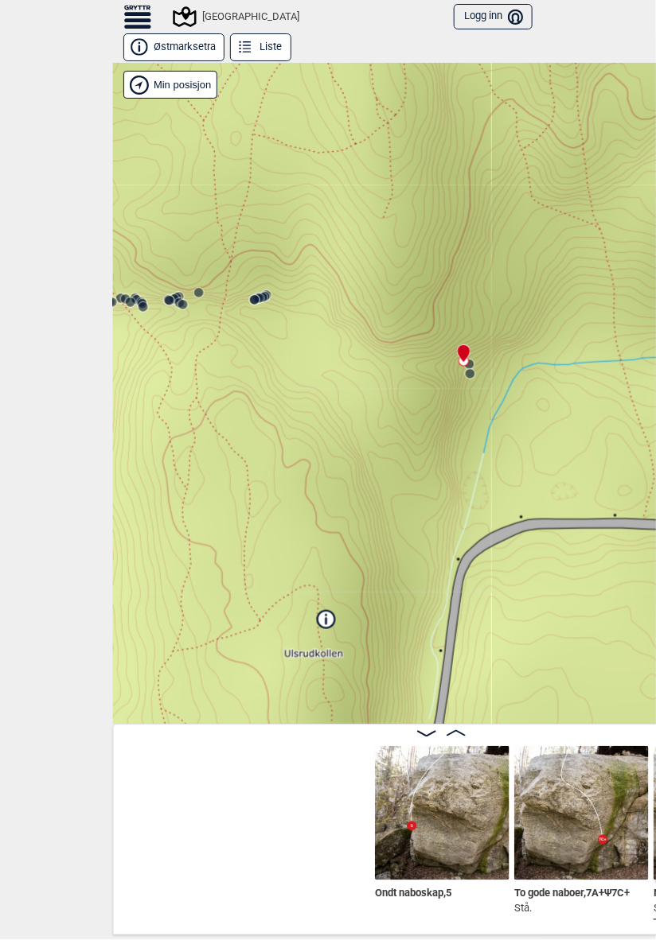
scroll to position [0, 10948]
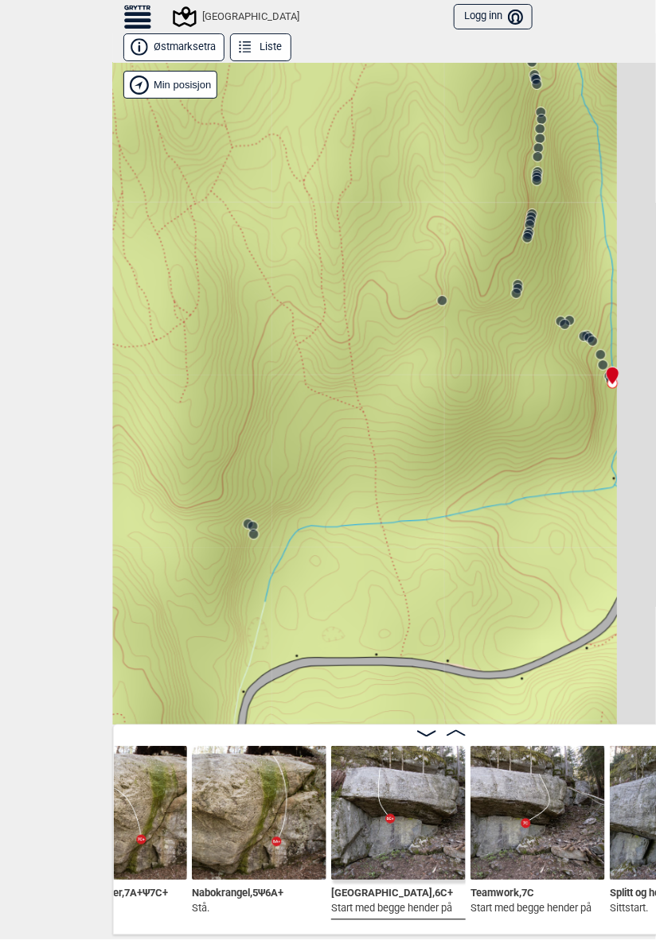
scroll to position [0, 11134]
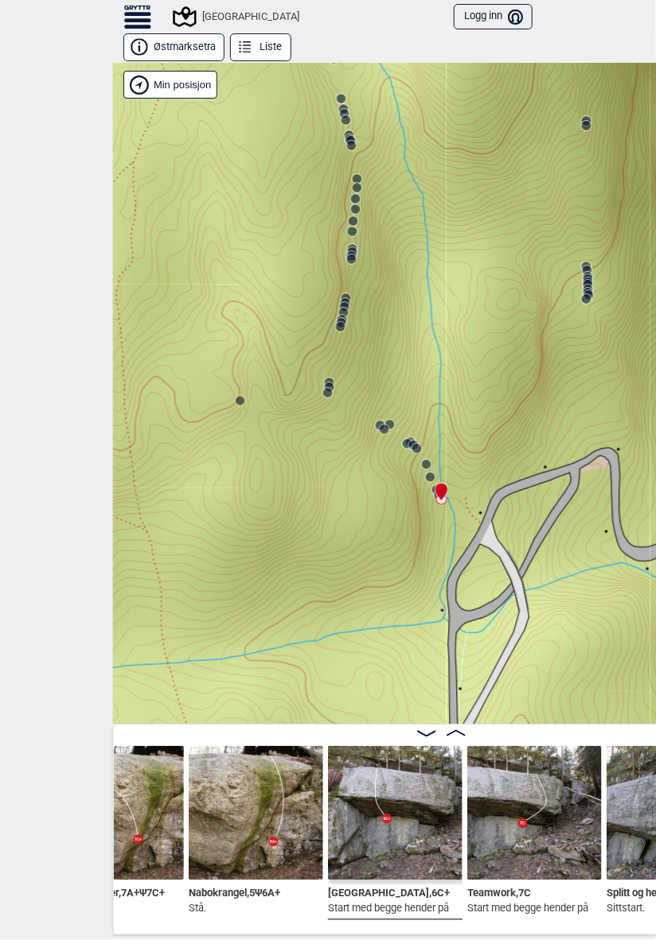
click at [271, 795] on img at bounding box center [256, 813] width 134 height 134
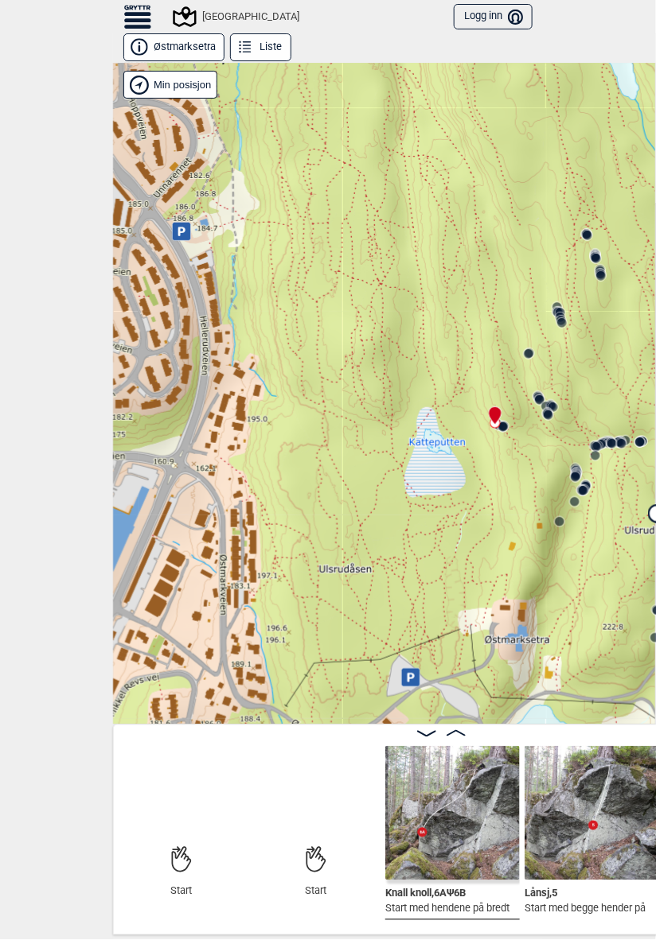
click at [332, 850] on div "Start" at bounding box center [315, 869] width 134 height 60
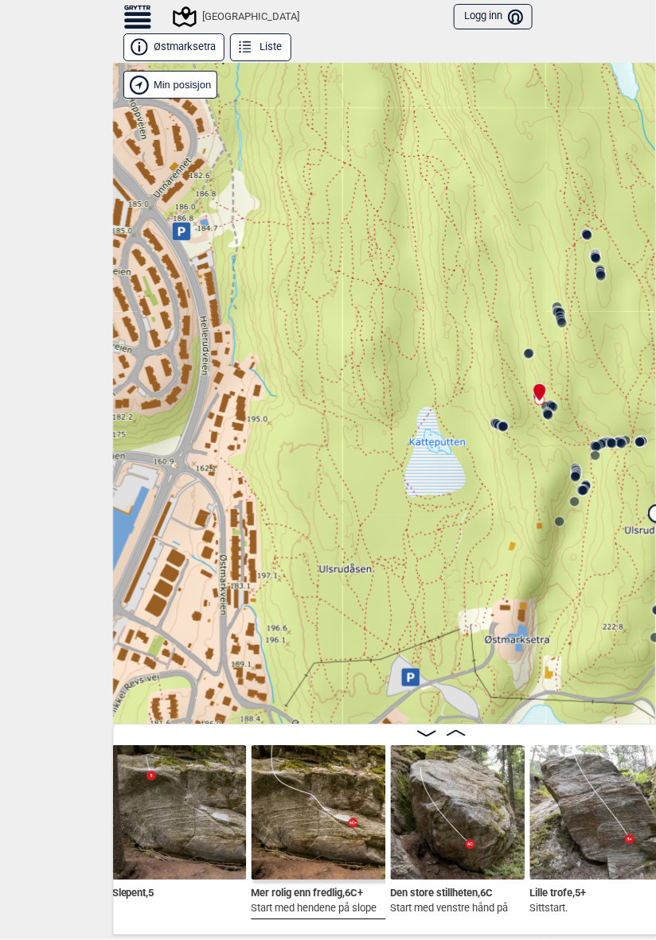
scroll to position [0, 2091]
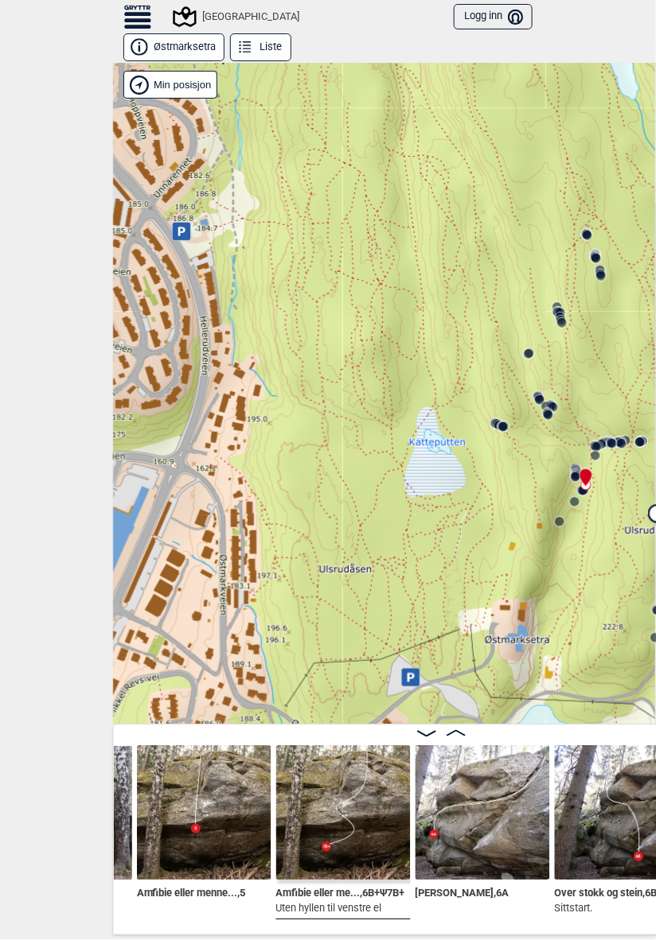
scroll to position [0, 4844]
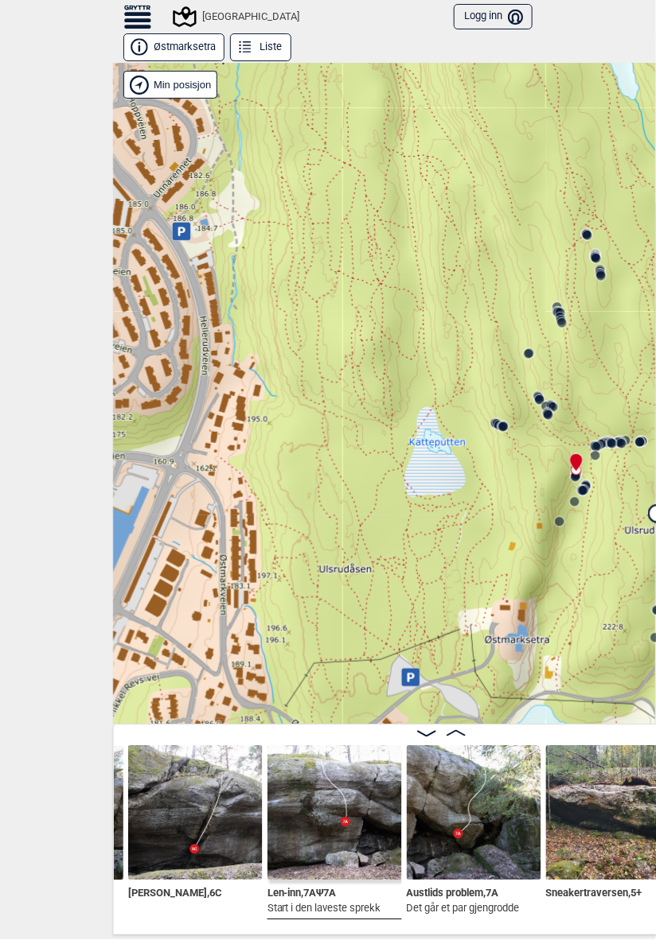
scroll to position [0, 6114]
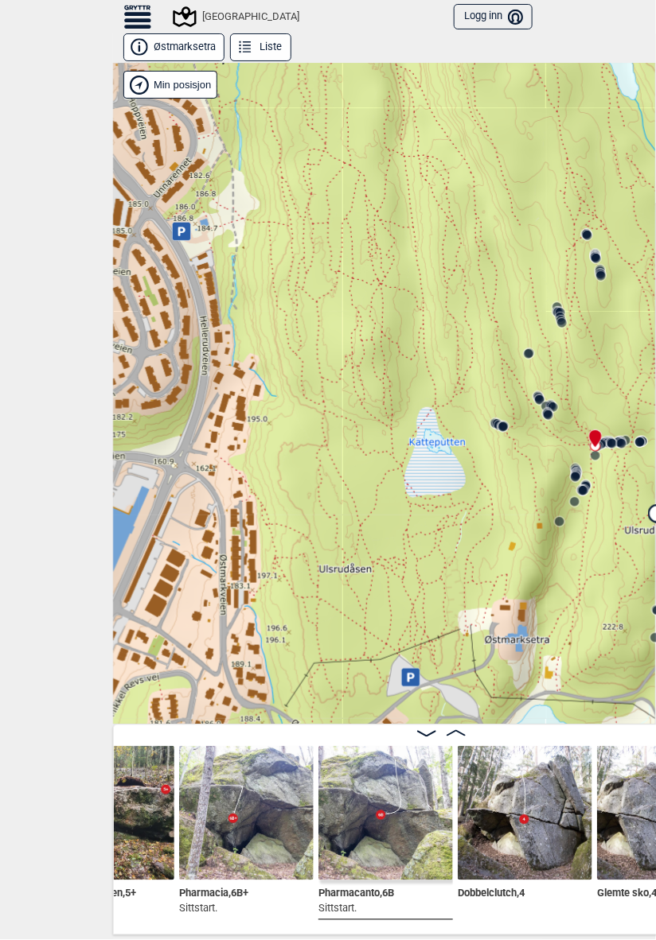
scroll to position [0, 6611]
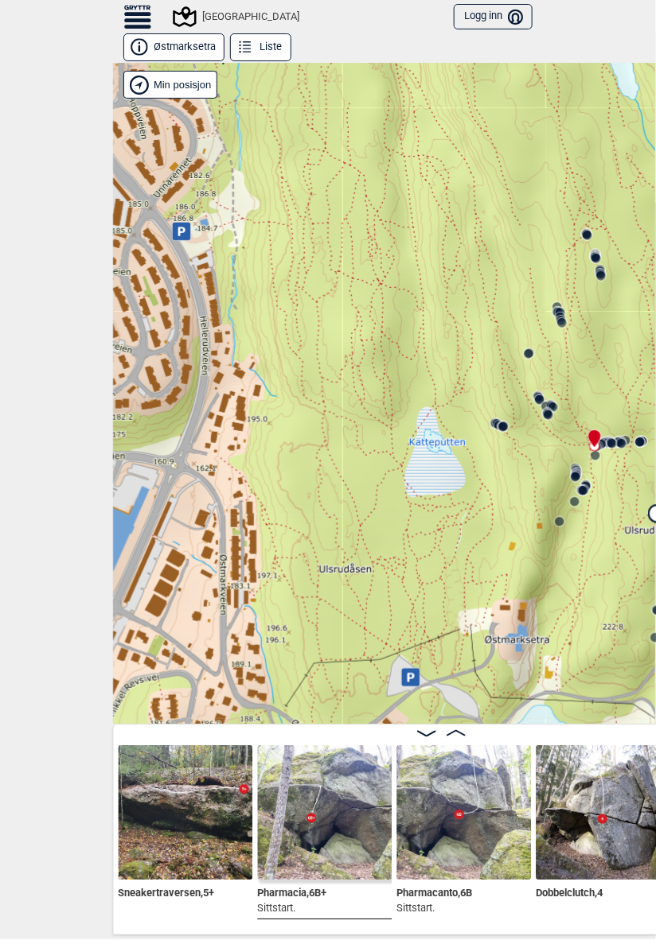
scroll to position [0, 6511]
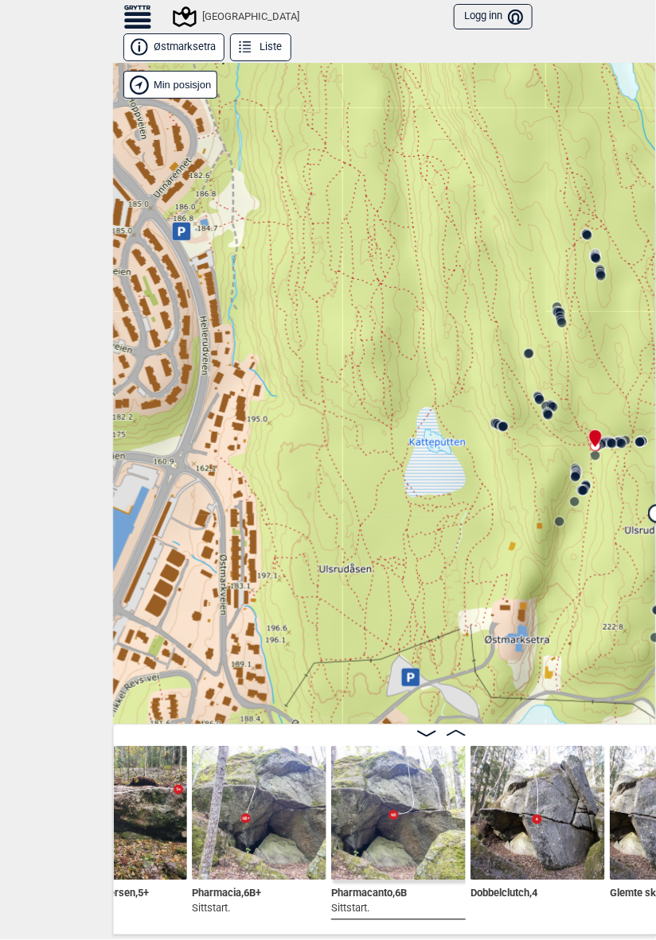
scroll to position [0, 6600]
click at [382, 804] on img at bounding box center [396, 813] width 134 height 134
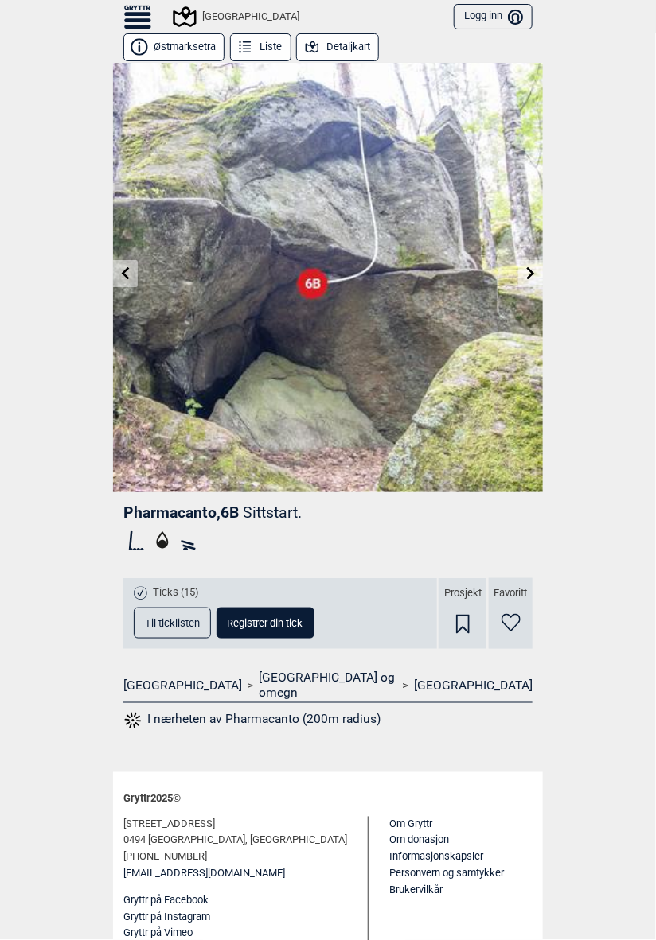
click at [527, 277] on icon at bounding box center [530, 273] width 13 height 13
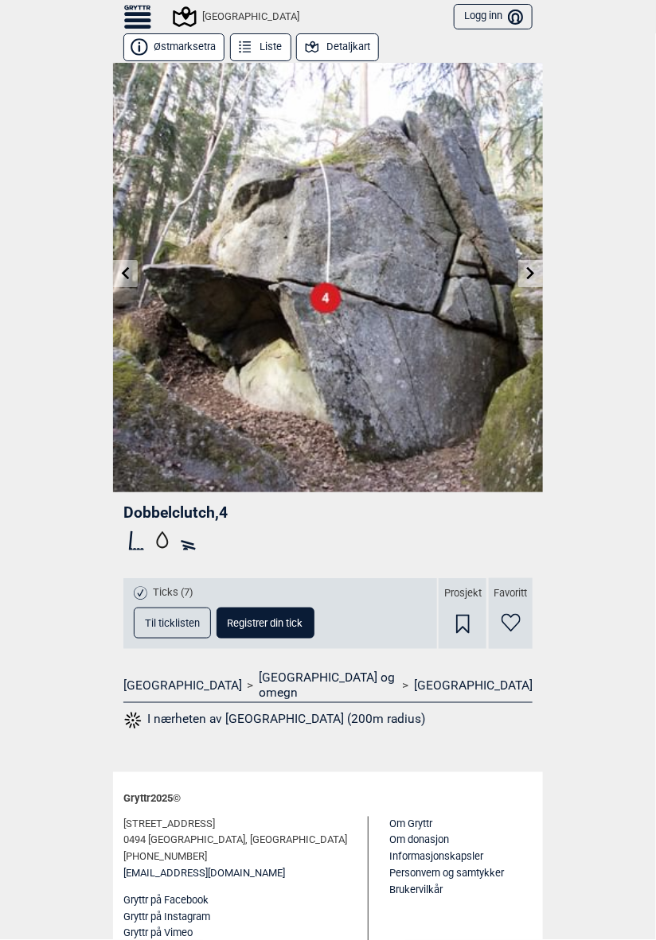
click at [524, 276] on link at bounding box center [530, 274] width 25 height 26
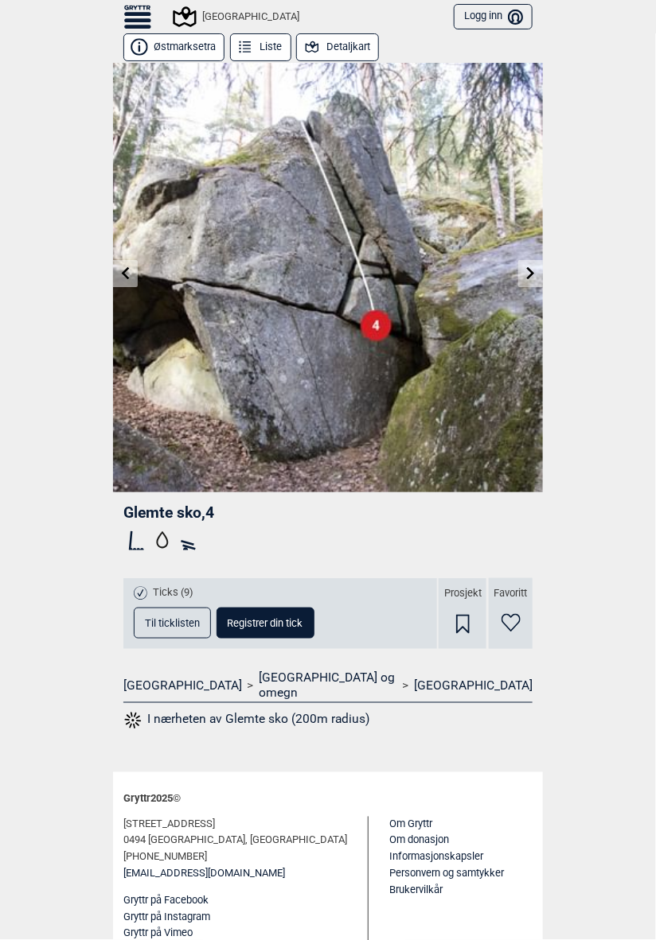
click at [527, 275] on icon at bounding box center [530, 273] width 13 height 13
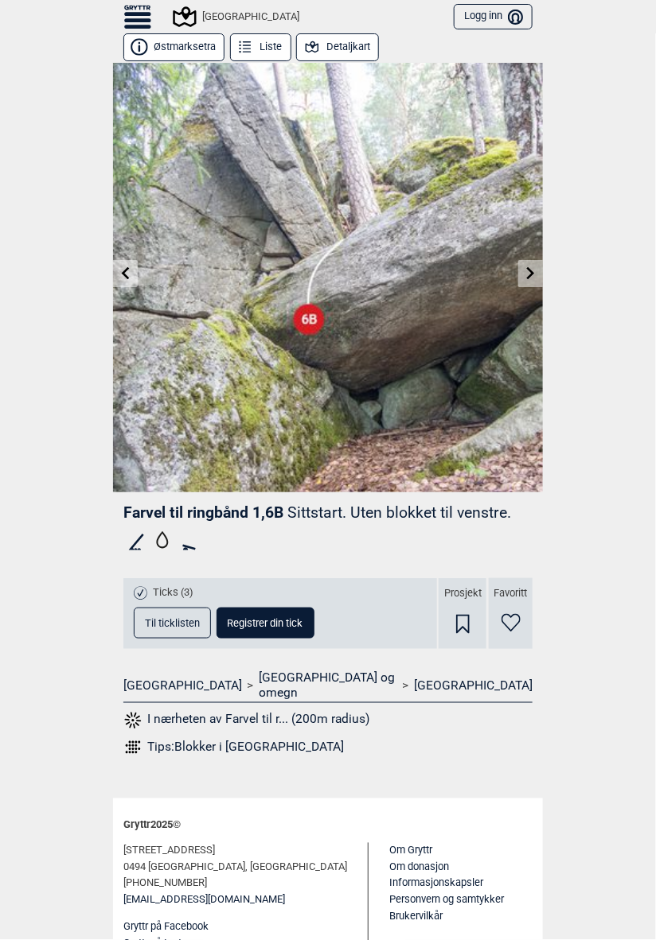
click at [535, 271] on icon at bounding box center [530, 273] width 13 height 13
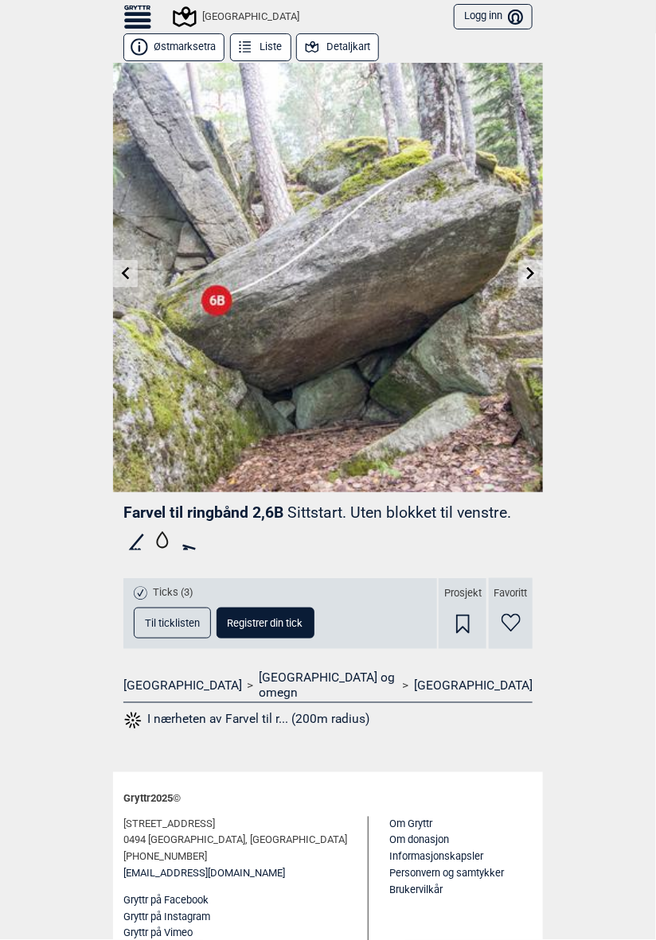
click at [534, 271] on icon at bounding box center [530, 273] width 13 height 13
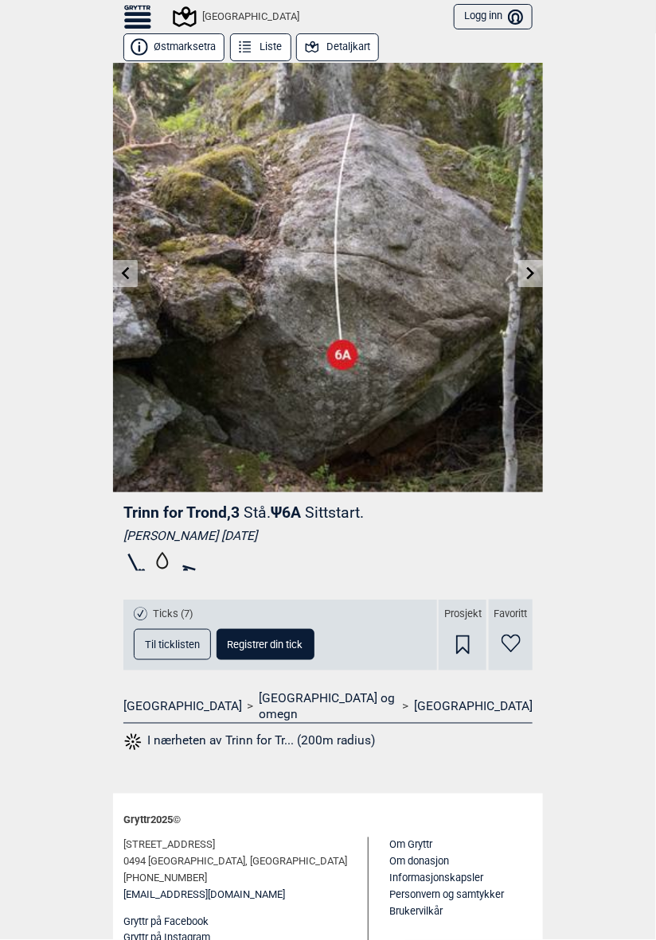
click at [535, 265] on link at bounding box center [530, 274] width 25 height 26
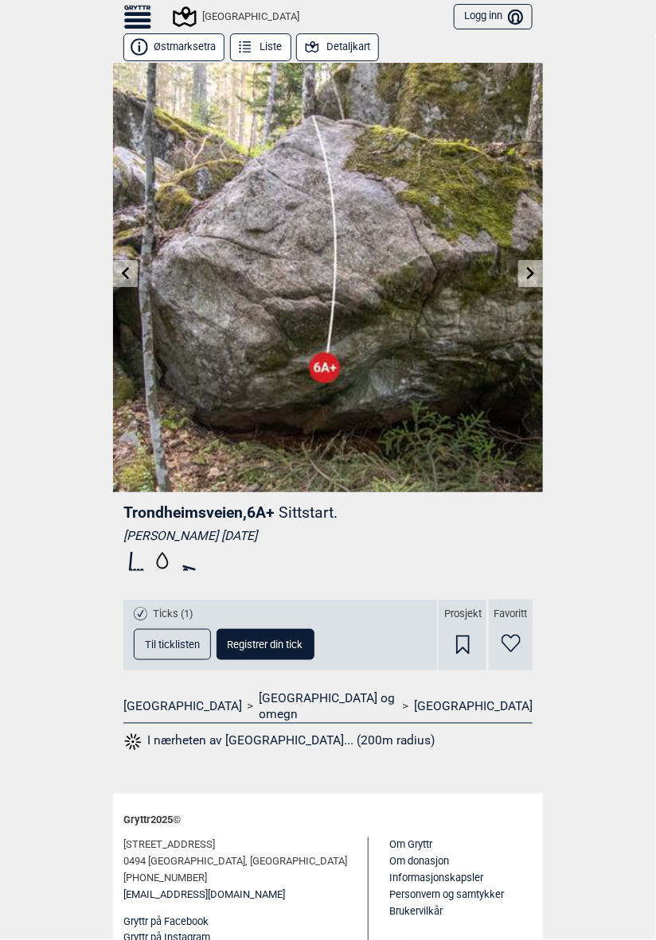
click at [535, 271] on icon at bounding box center [530, 273] width 13 height 13
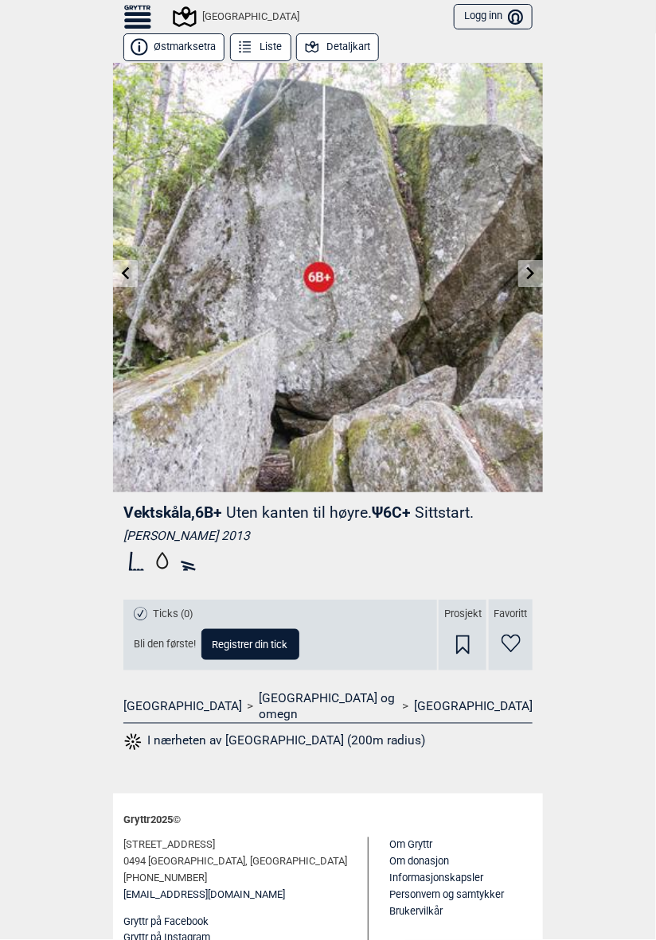
click at [533, 269] on icon at bounding box center [530, 273] width 13 height 13
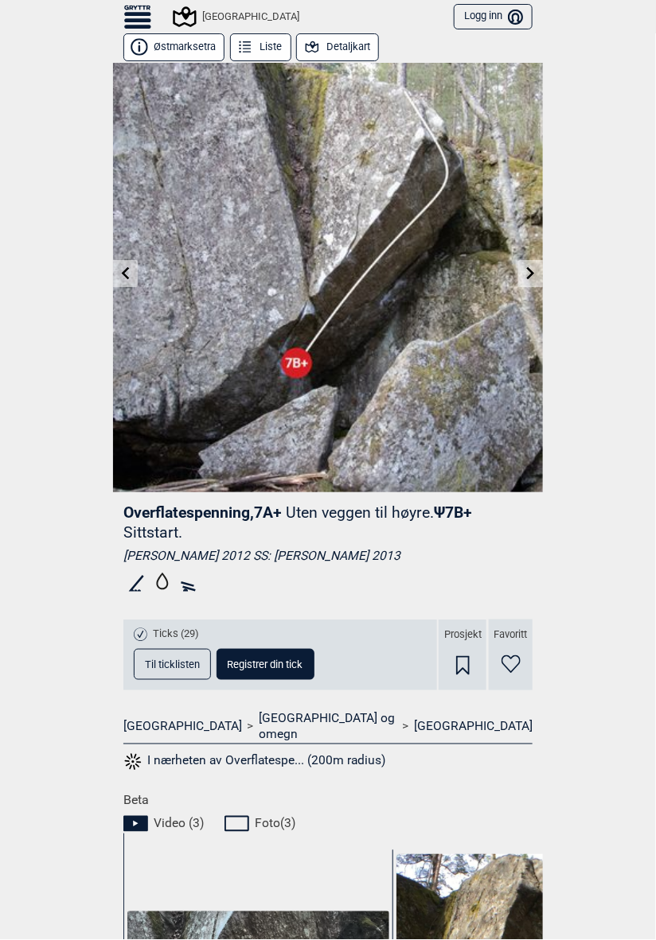
click at [533, 267] on icon at bounding box center [530, 273] width 13 height 13
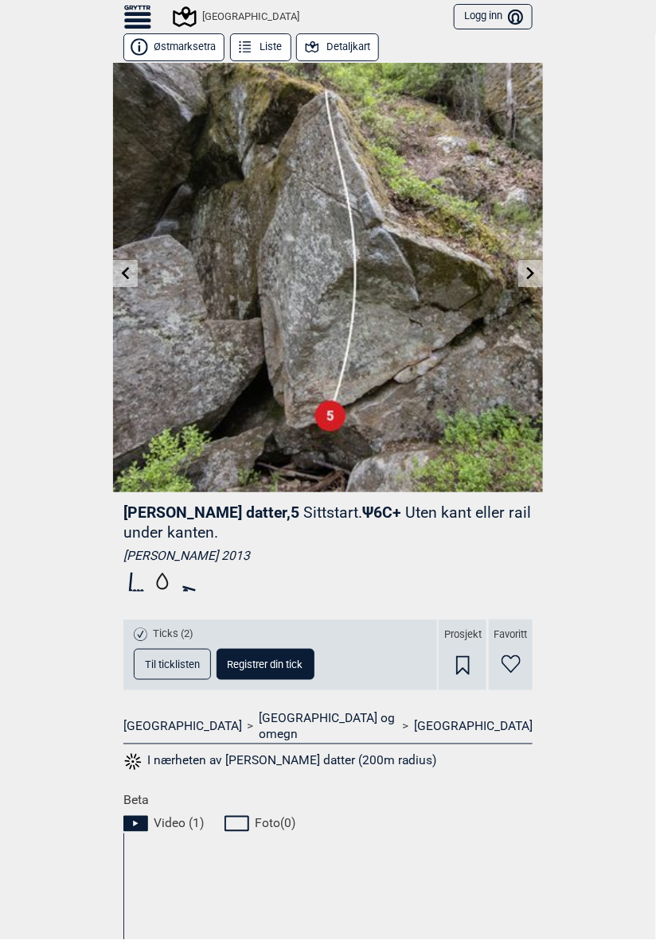
click at [533, 265] on link at bounding box center [530, 274] width 25 height 26
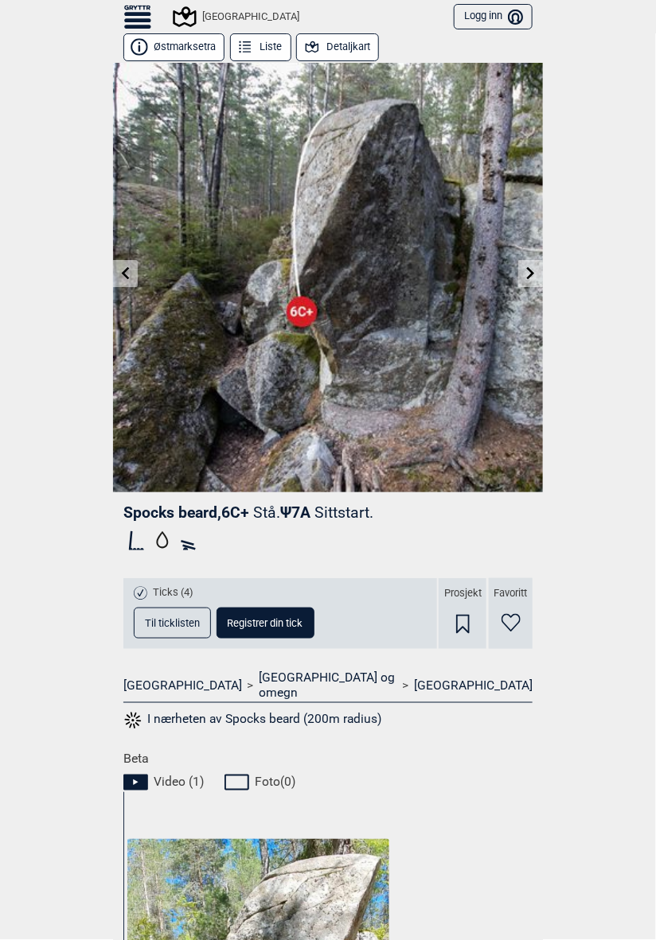
click at [532, 262] on link at bounding box center [530, 274] width 25 height 26
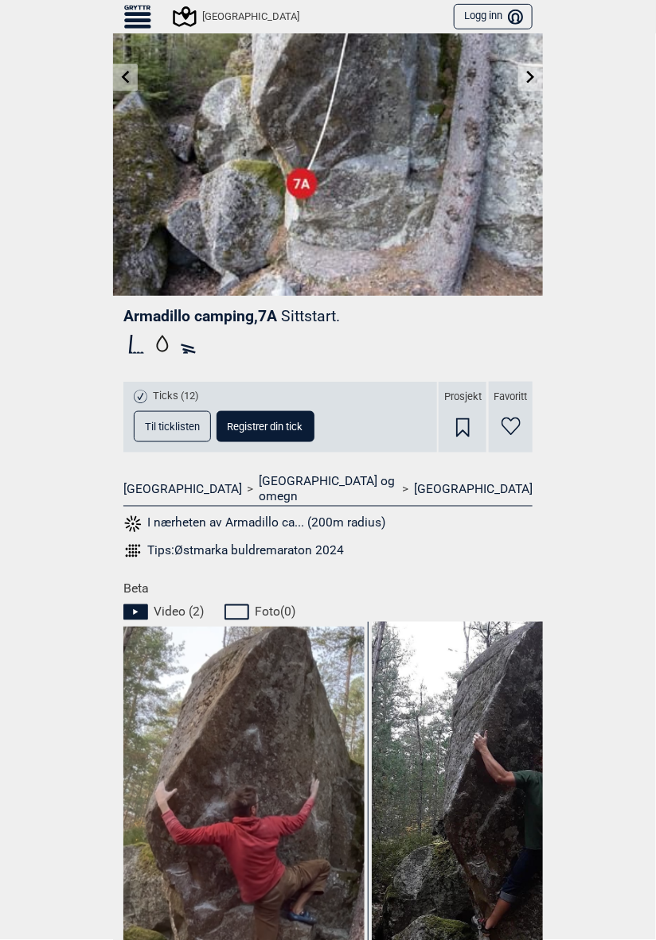
scroll to position [0, 118]
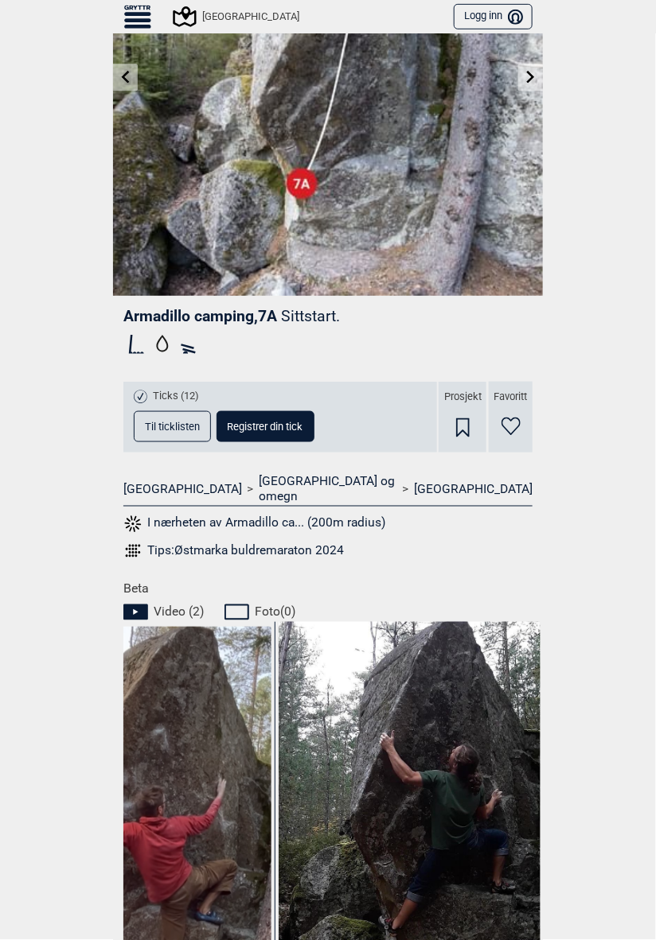
click at [515, 425] on icon at bounding box center [510, 427] width 19 height 18
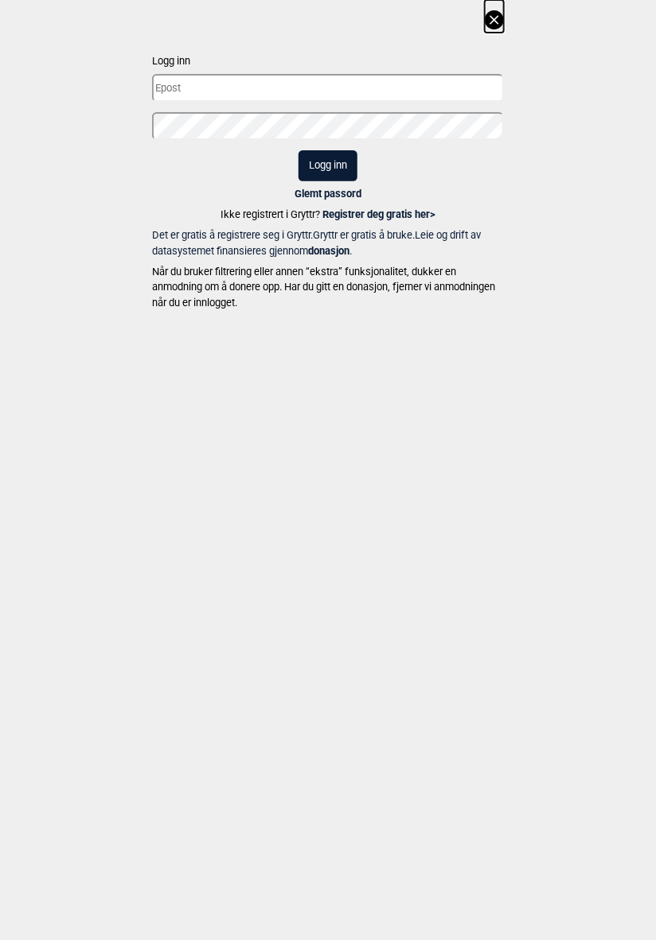
click at [453, 92] on input "text" at bounding box center [328, 88] width 352 height 28
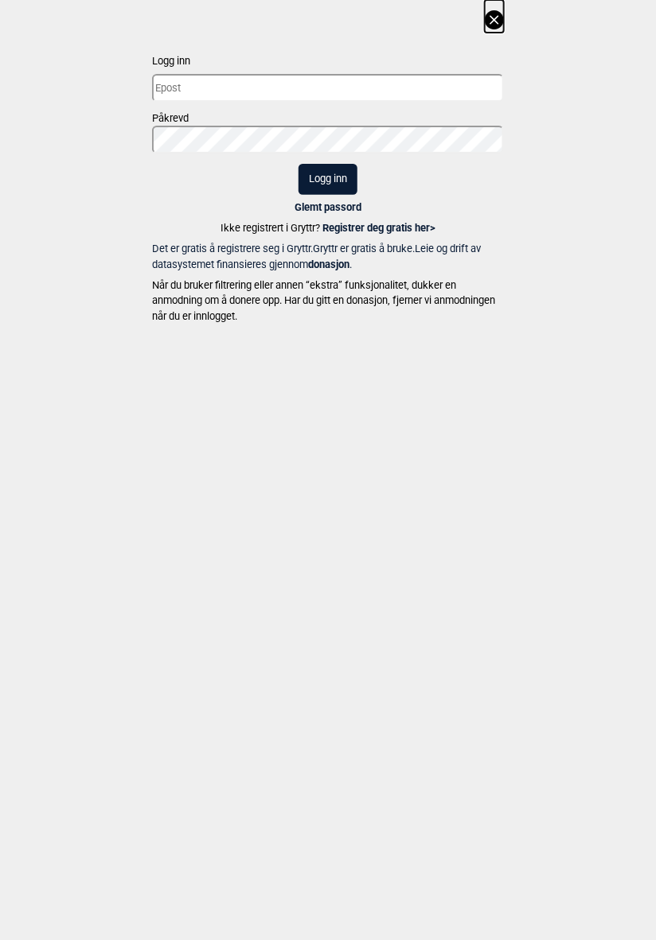
type input "i.frimannslund@gmail.com"
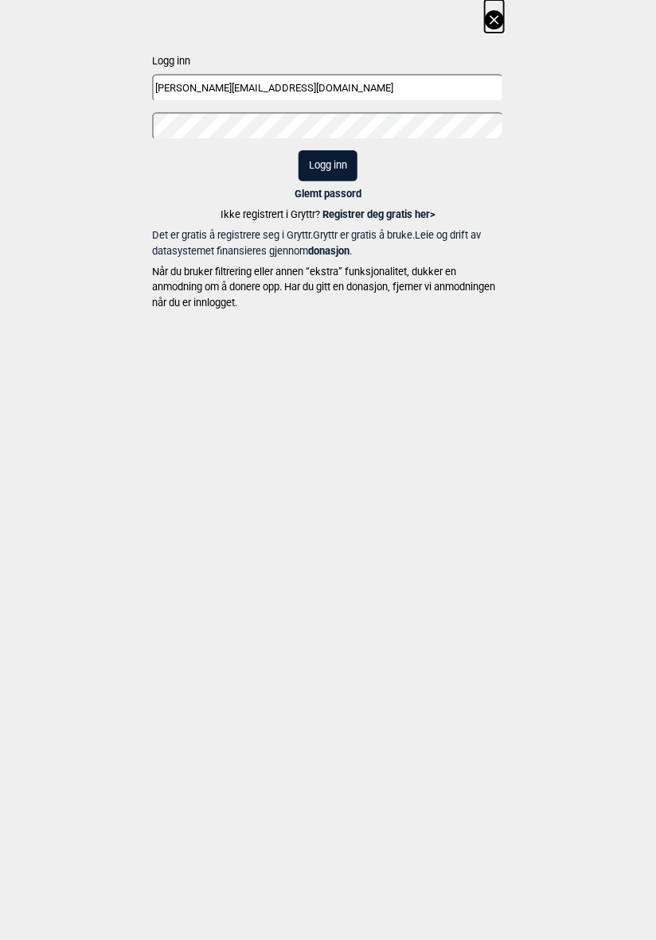
click at [298, 150] on button "Logg inn" at bounding box center [327, 165] width 59 height 31
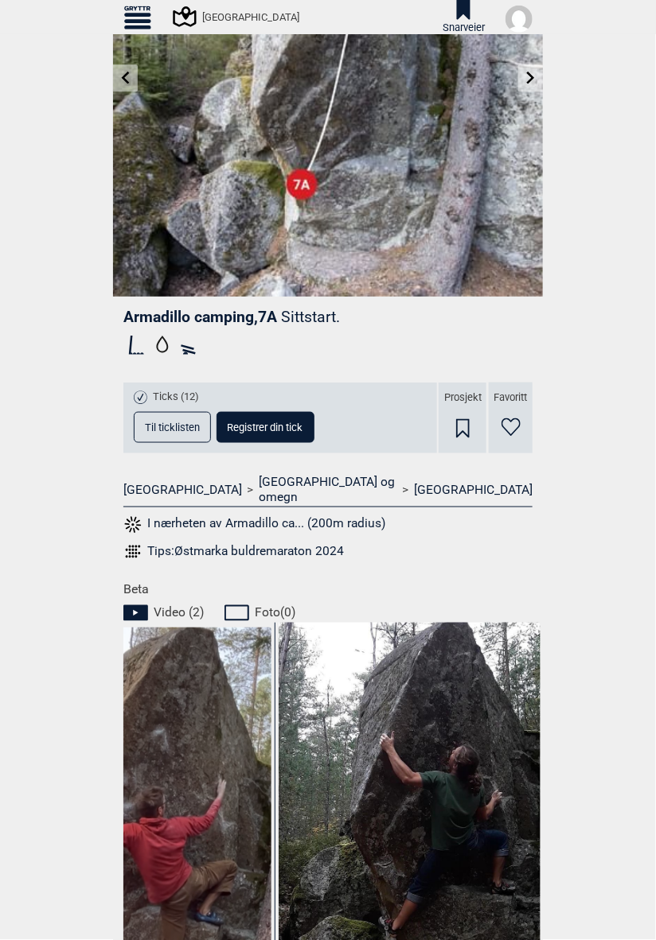
scroll to position [197, 0]
click at [527, 403] on div "Favoritt" at bounding box center [511, 417] width 44 height 71
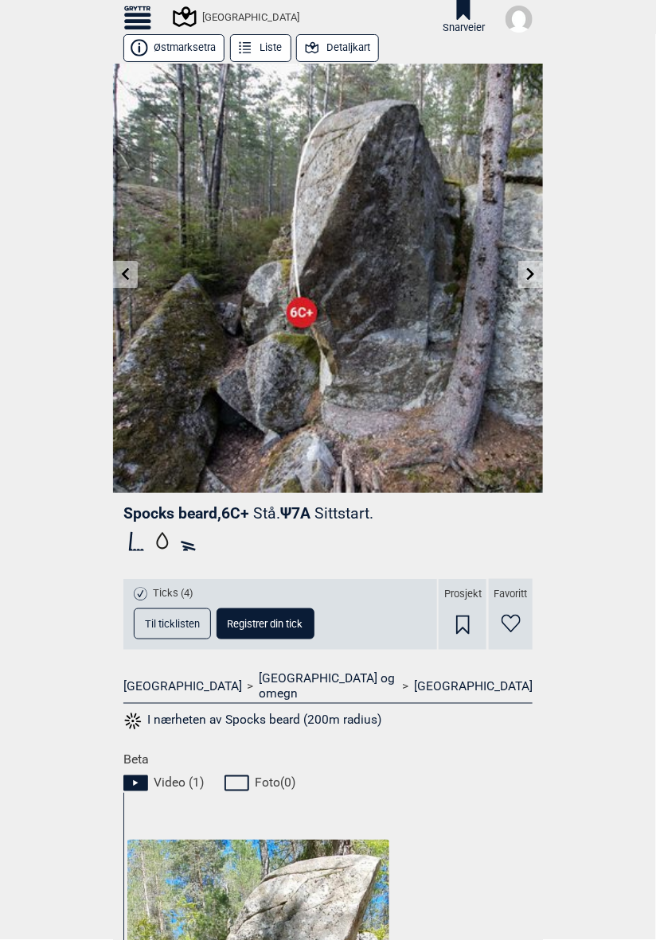
click at [508, 629] on icon at bounding box center [510, 624] width 19 height 18
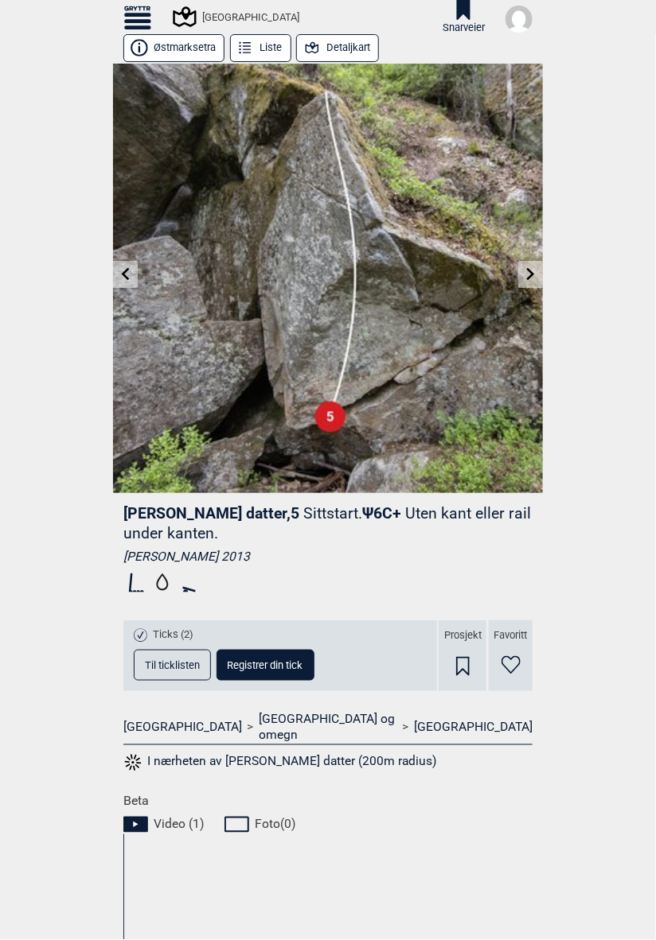
click at [540, 272] on link at bounding box center [530, 275] width 25 height 26
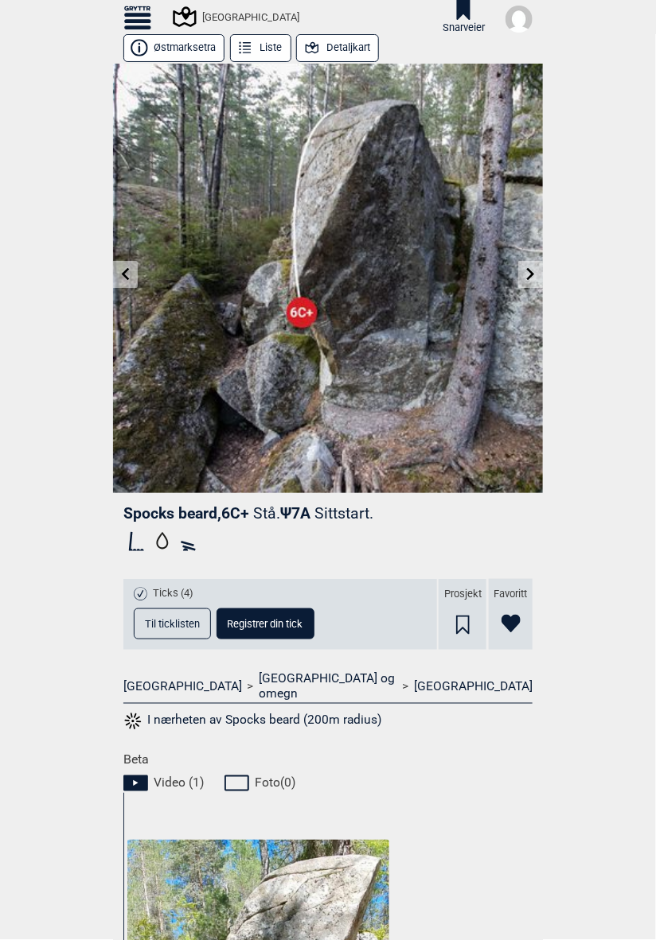
click at [513, 621] on icon at bounding box center [510, 624] width 19 height 18
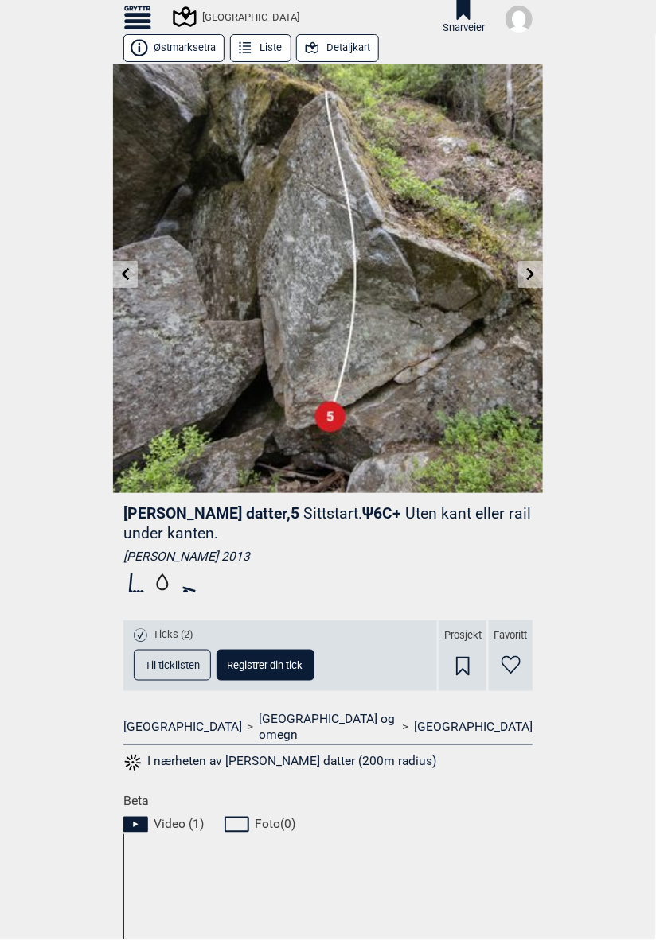
click at [538, 265] on link at bounding box center [530, 275] width 25 height 26
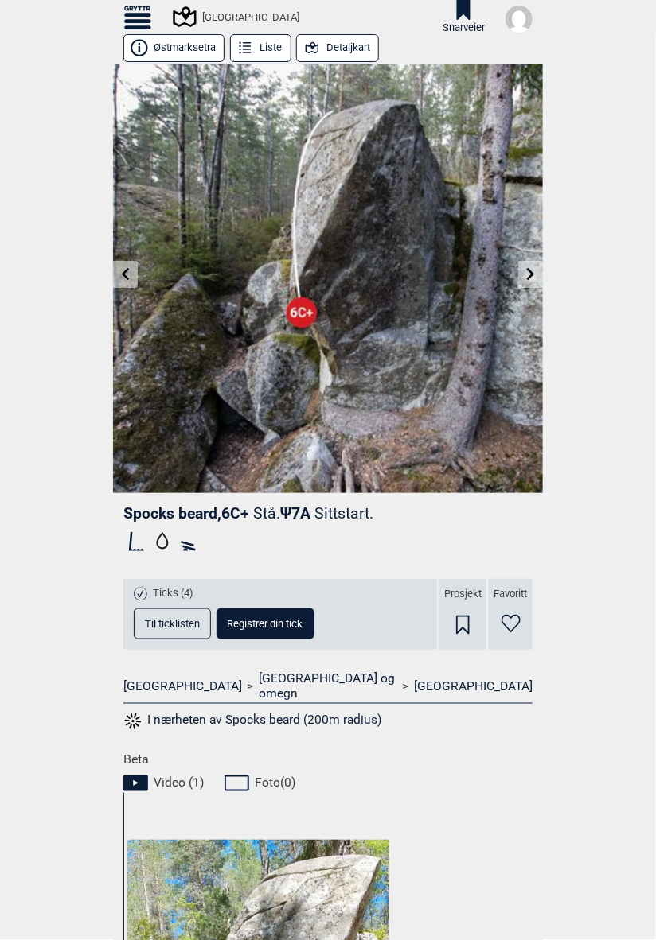
click at [537, 280] on link at bounding box center [530, 275] width 25 height 26
